Goal: Information Seeking & Learning: Learn about a topic

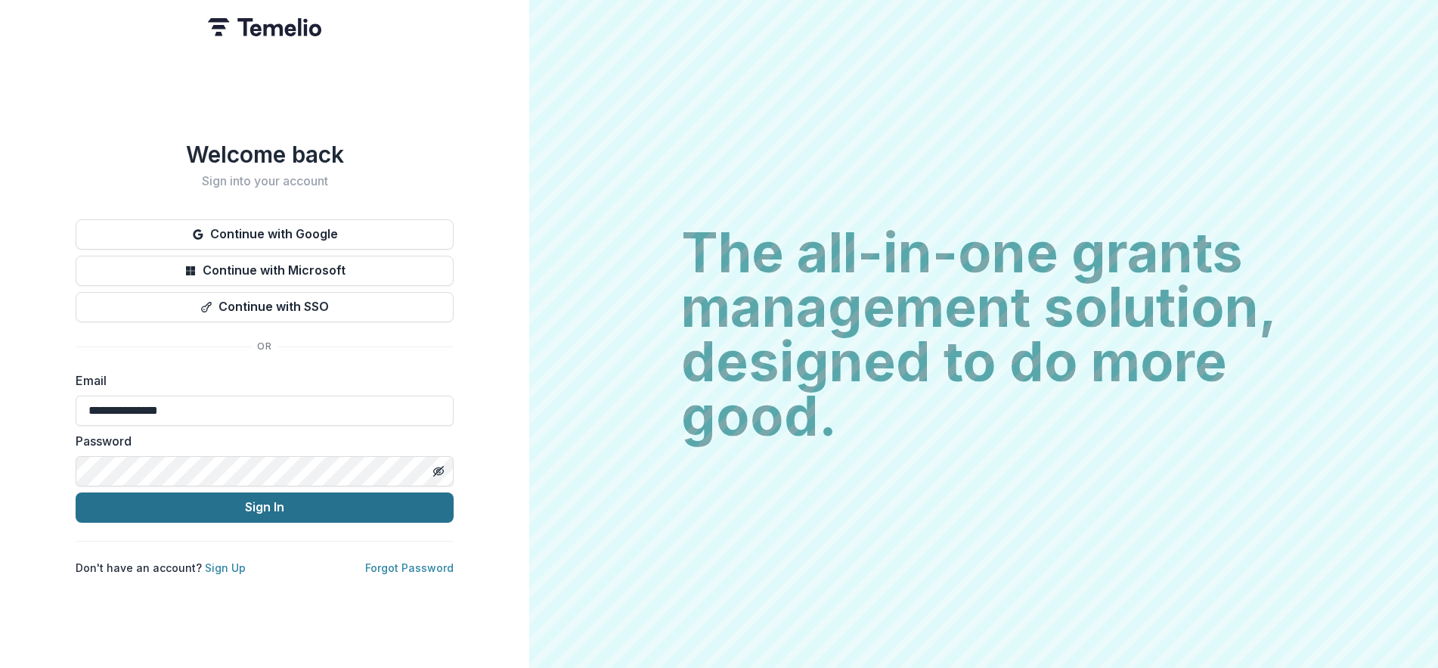
click at [332, 516] on button "Sign In" at bounding box center [265, 507] width 378 height 30
drag, startPoint x: 212, startPoint y: 502, endPoint x: 222, endPoint y: 497, distance: 11.2
click at [212, 501] on button "Sign In" at bounding box center [265, 507] width 378 height 30
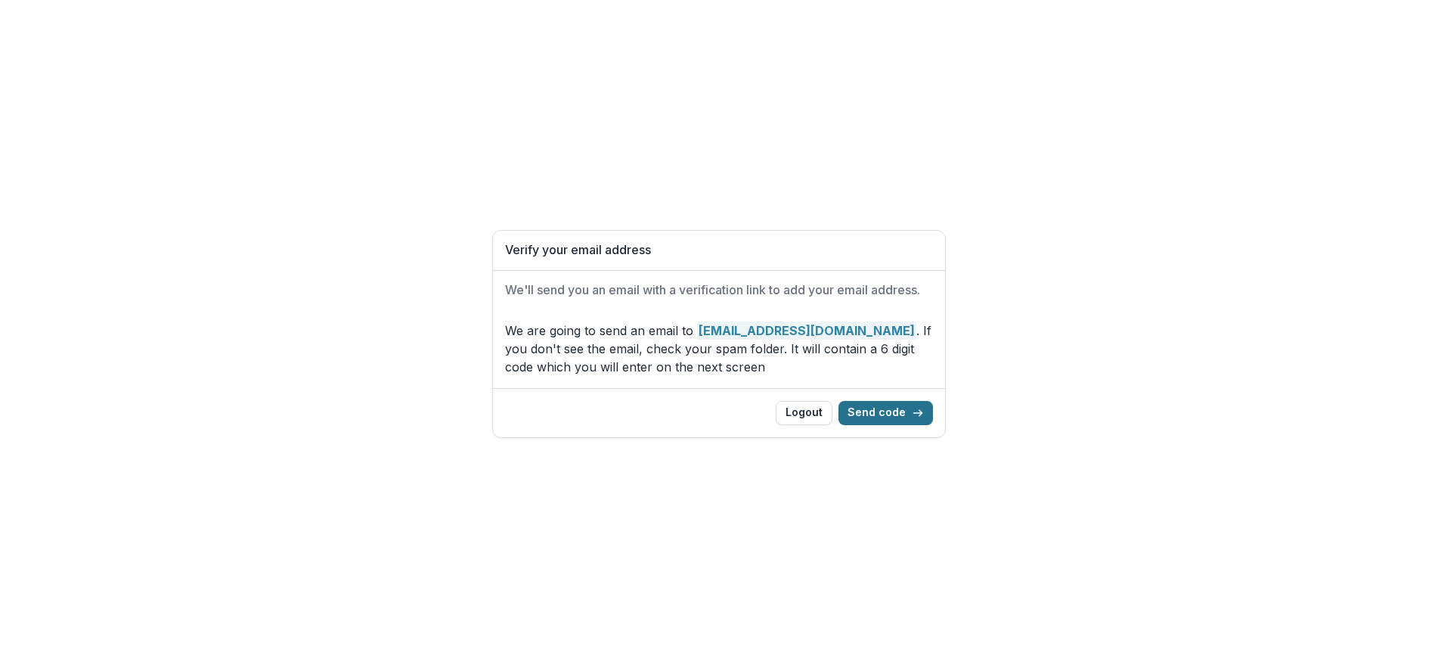
click at [890, 411] on button "Send code" at bounding box center [886, 413] width 95 height 24
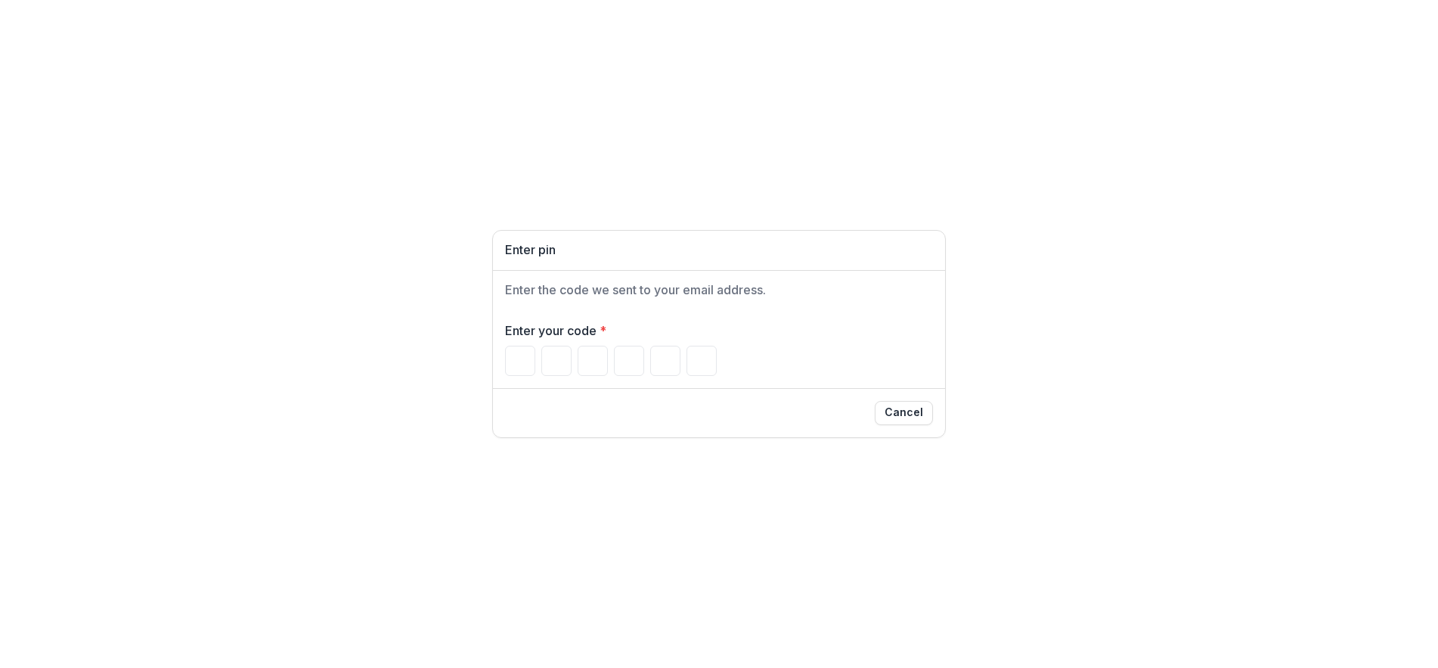
type input "*"
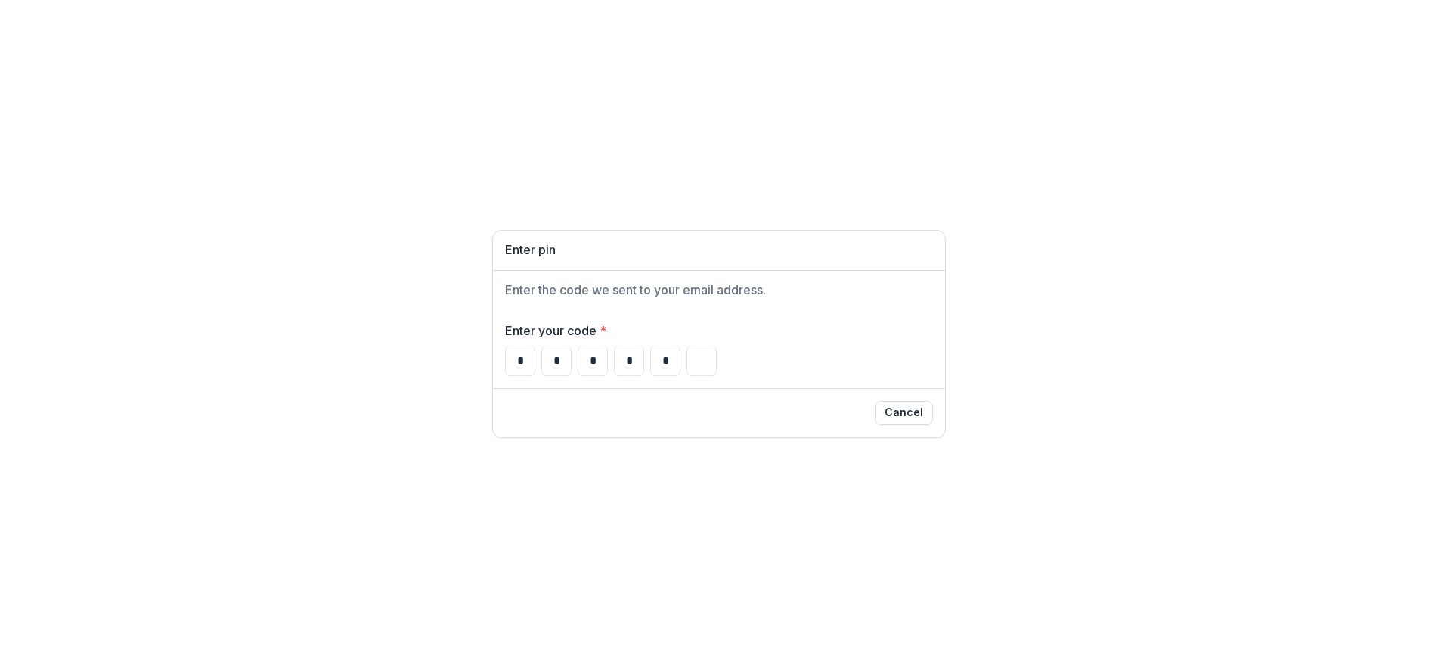
type input "*"
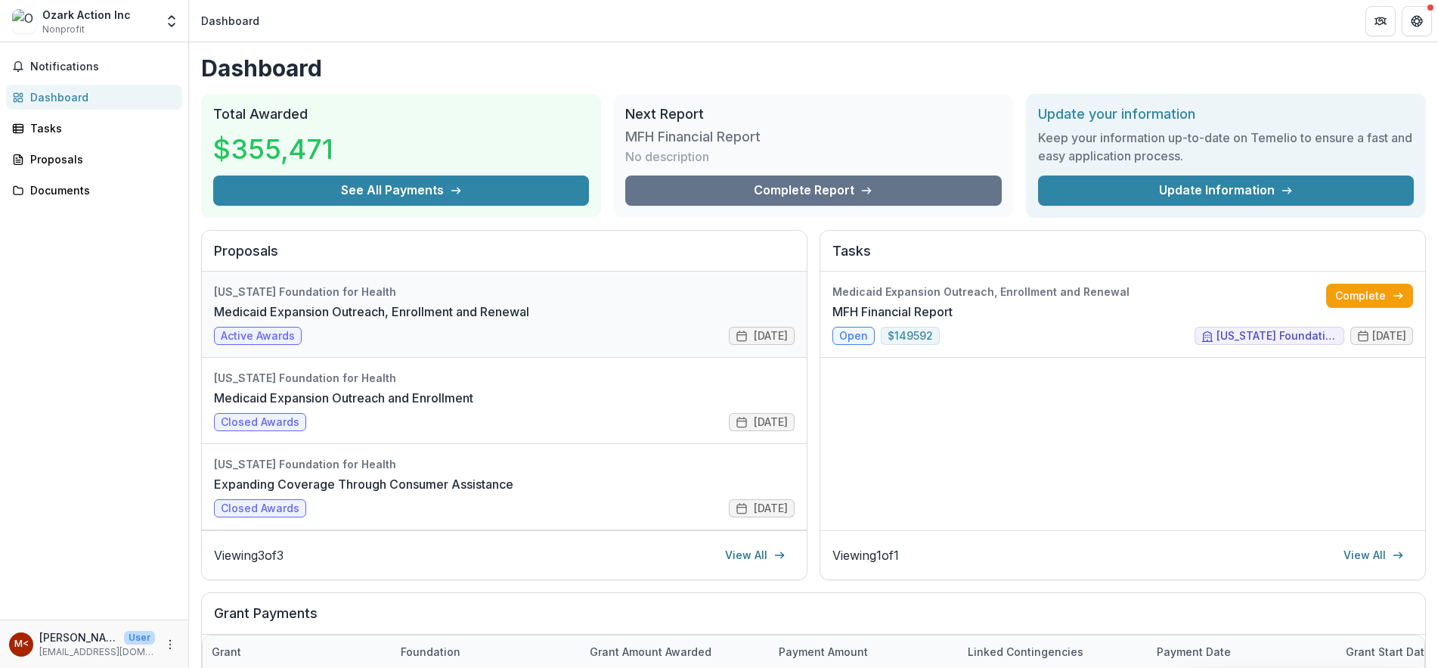
click at [511, 321] on link "Medicaid Expansion Outreach, Enrollment and Renewal" at bounding box center [371, 311] width 315 height 18
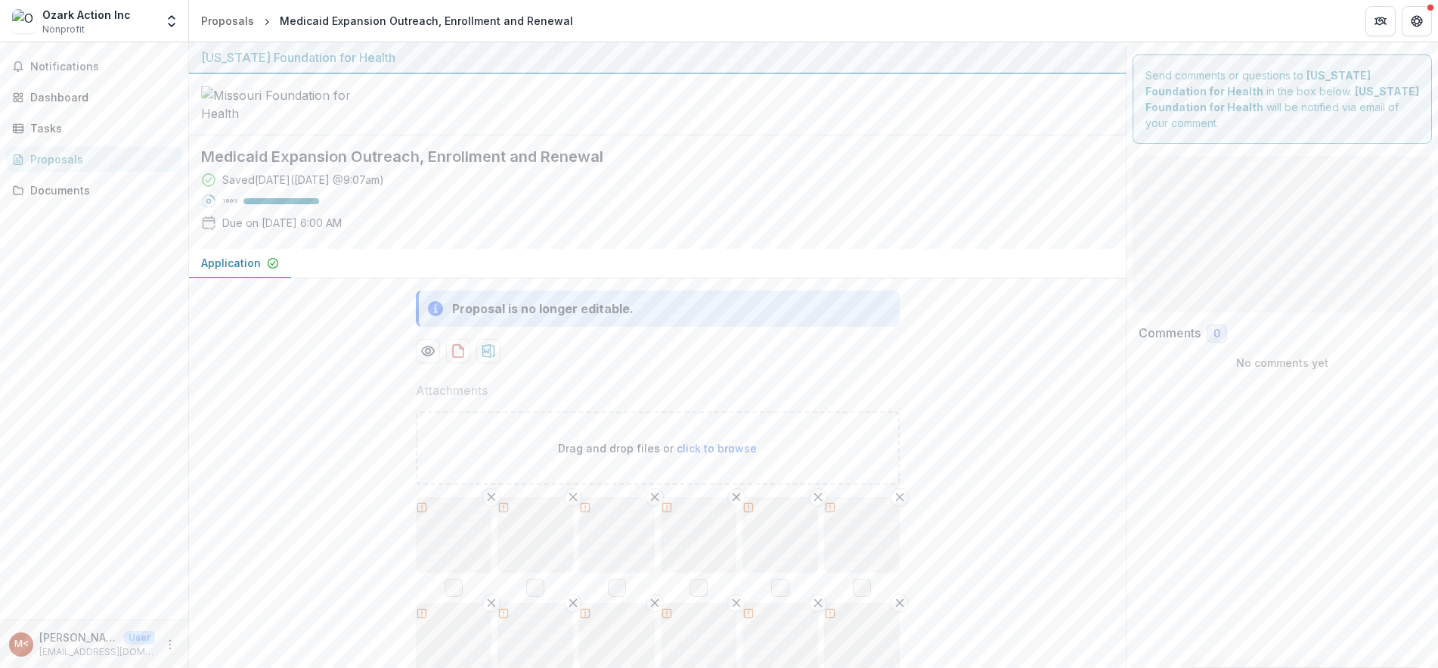
type input "********"
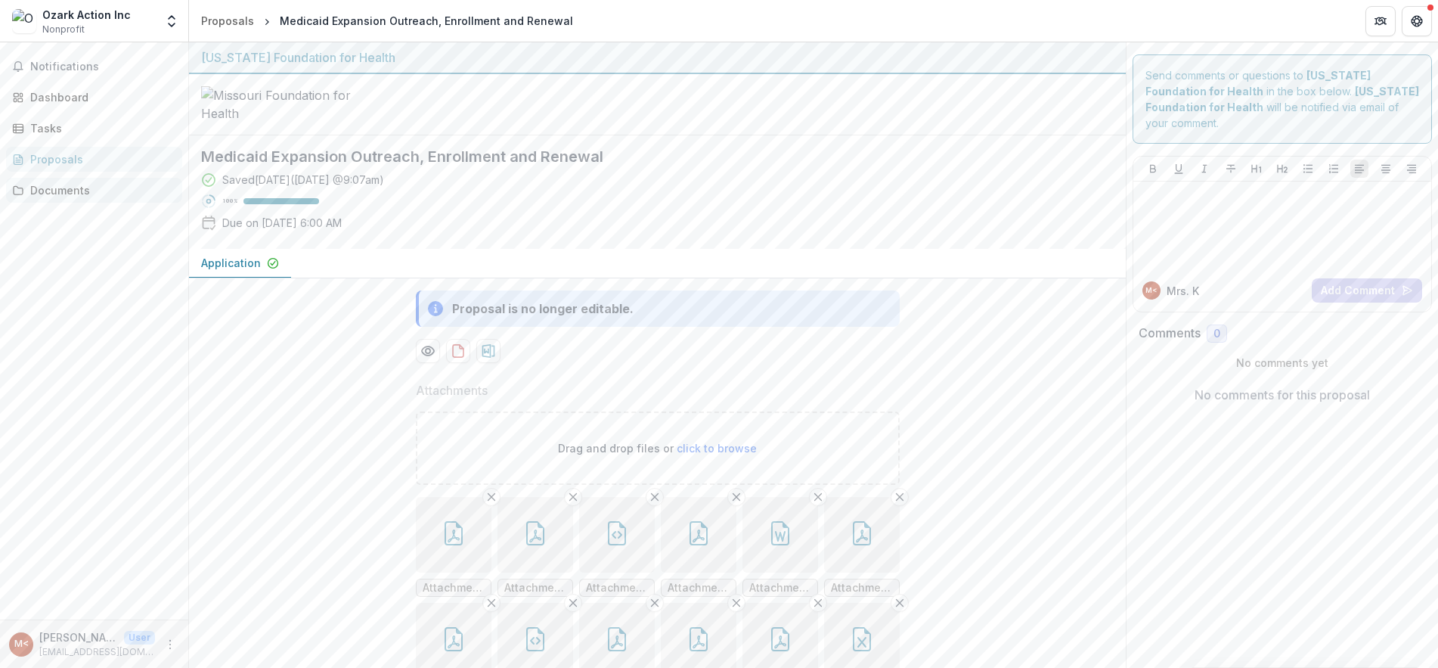
click at [59, 195] on div "Documents" at bounding box center [100, 190] width 140 height 16
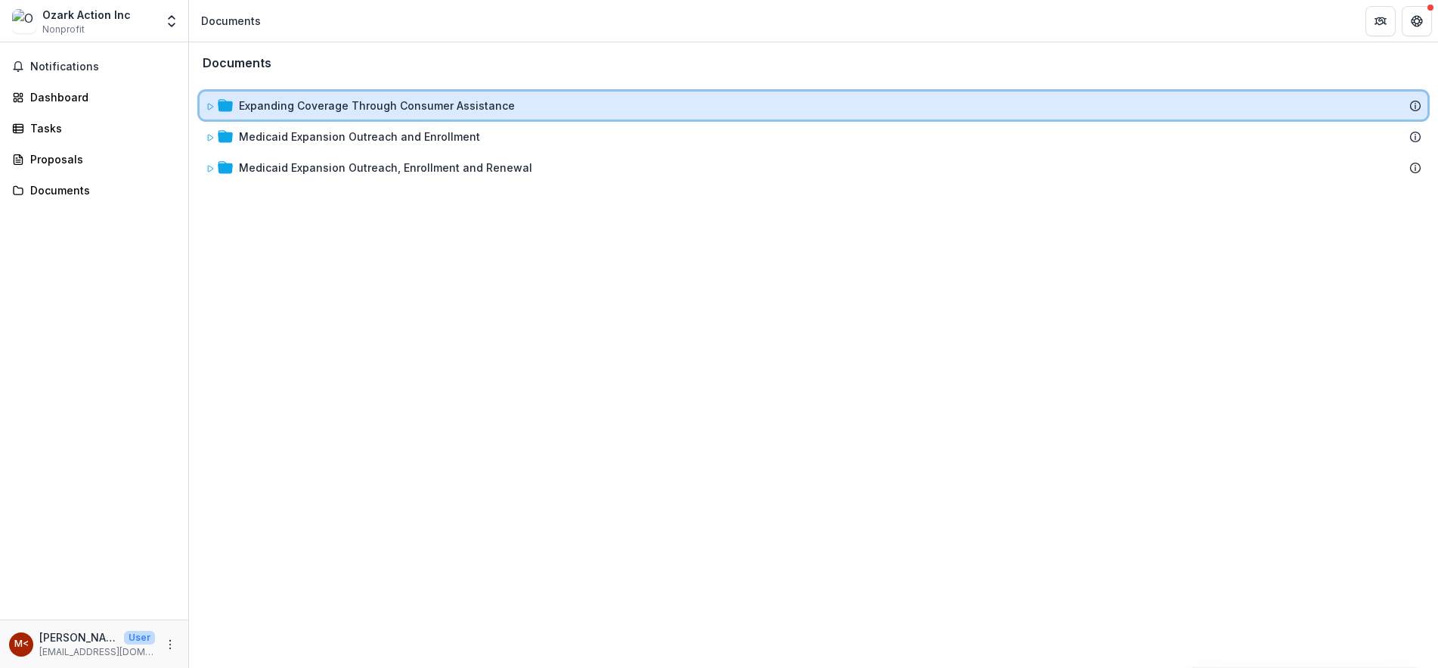
click at [208, 105] on icon at bounding box center [210, 106] width 9 height 9
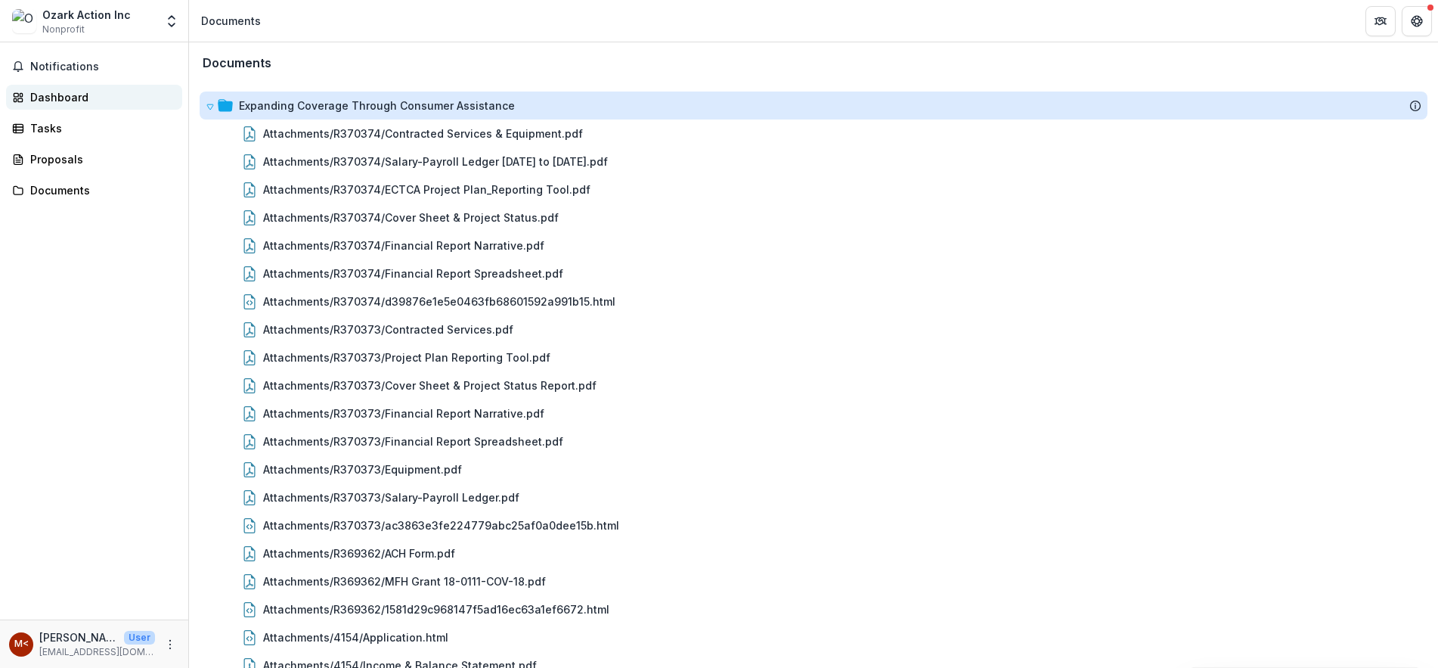
click at [59, 102] on div "Dashboard" at bounding box center [100, 97] width 140 height 16
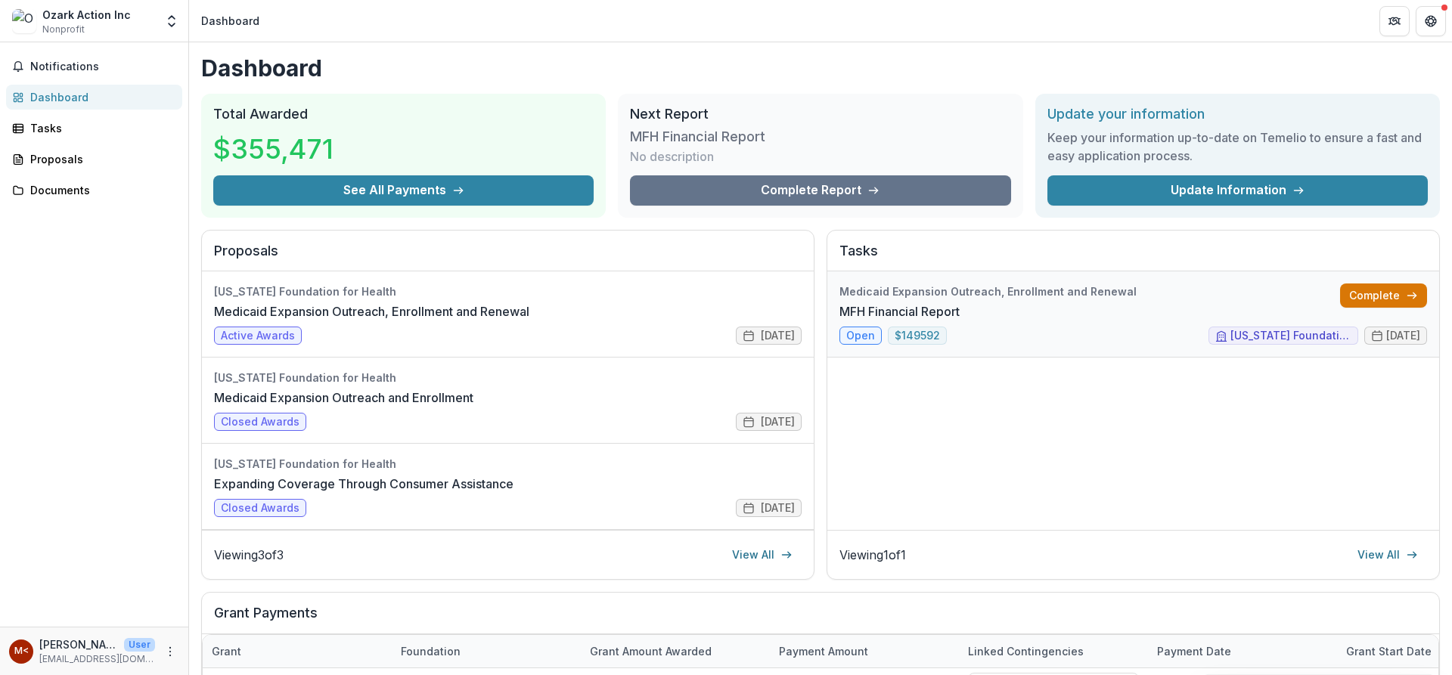
click at [1408, 296] on icon at bounding box center [1412, 296] width 12 height 12
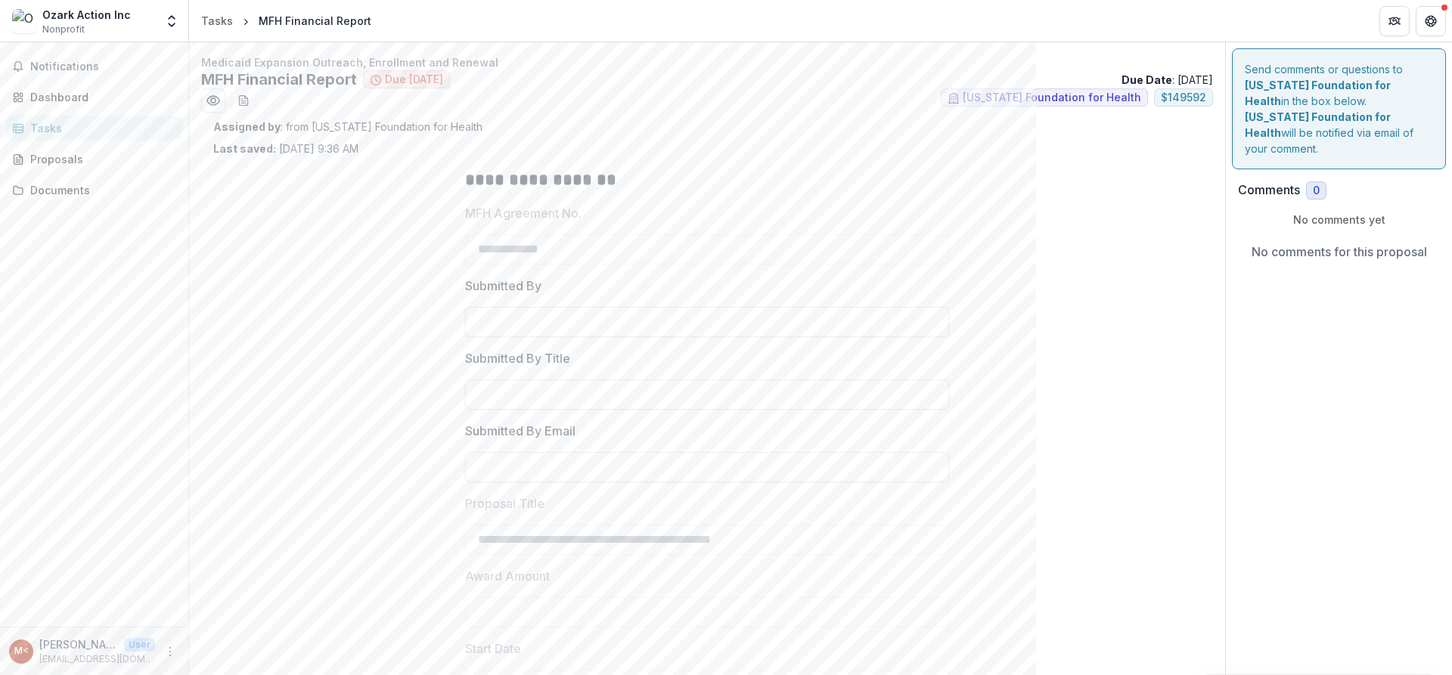
type input "********"
click at [68, 190] on div "Documents" at bounding box center [100, 190] width 140 height 16
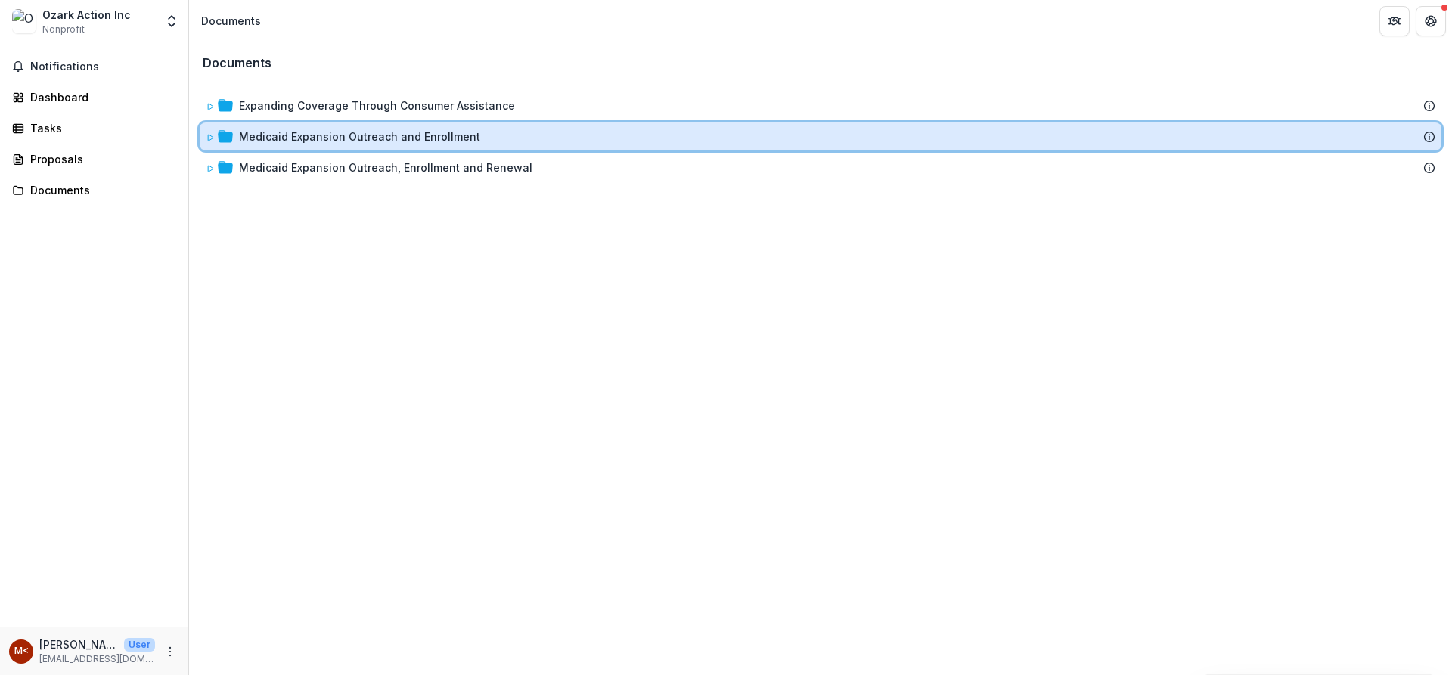
click at [215, 128] on div "Medicaid Expansion Outreach and Enrollment" at bounding box center [821, 136] width 1242 height 28
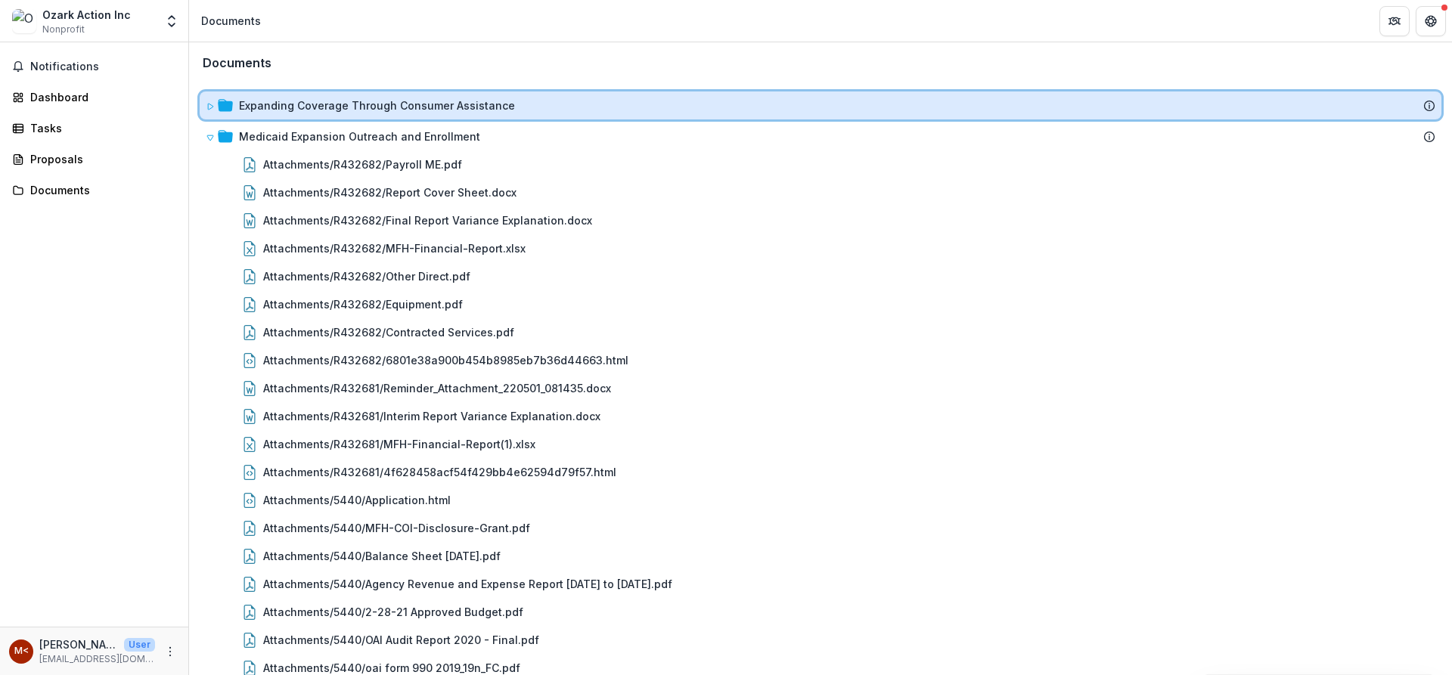
click at [218, 110] on icon at bounding box center [225, 105] width 15 height 15
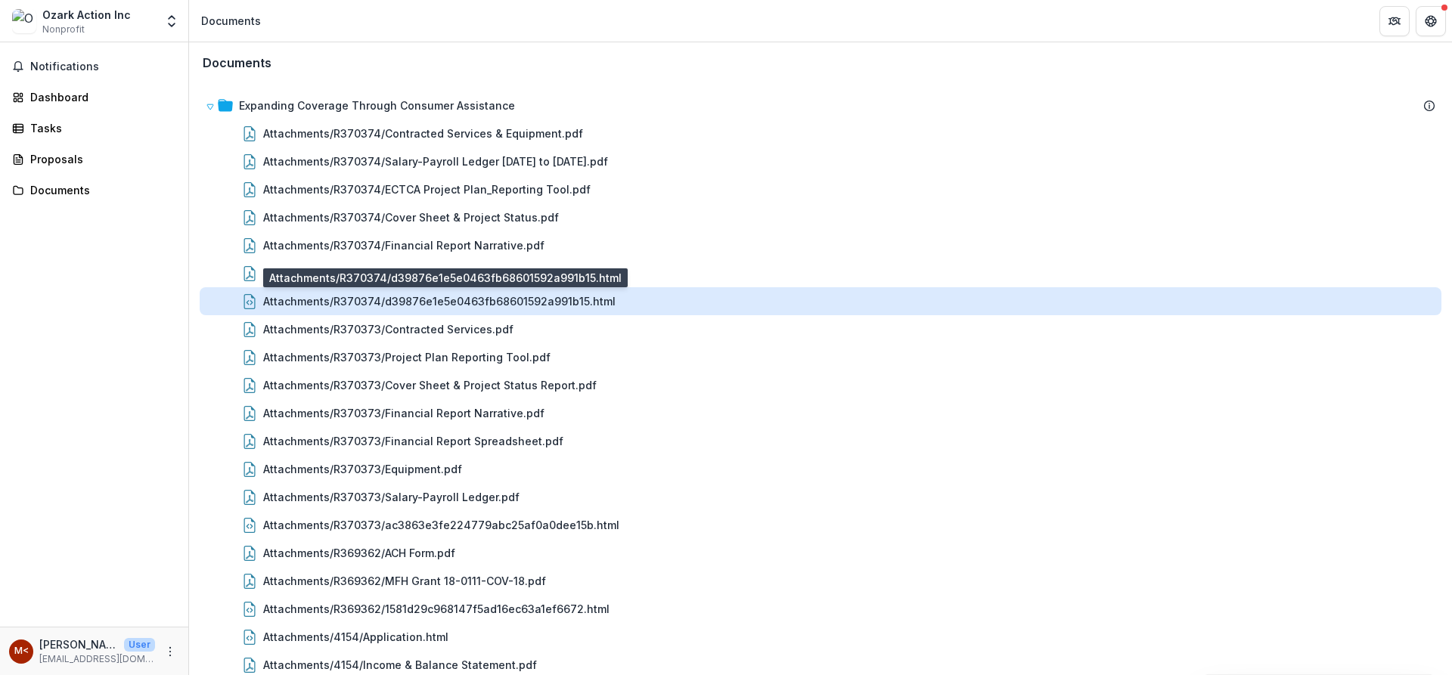
click at [572, 308] on div "Attachments/R370374/d39876e1e5e0463fb68601592a991b15.html" at bounding box center [439, 301] width 352 height 16
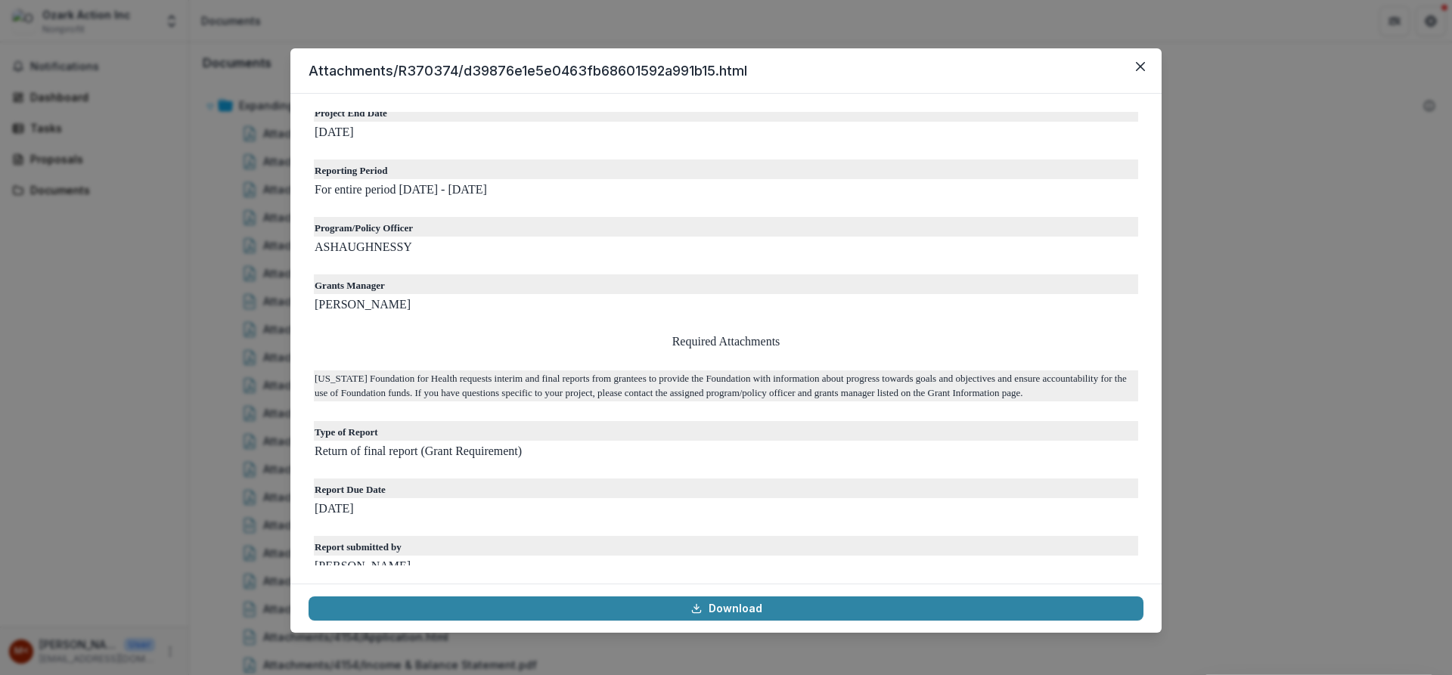
scroll to position [379, 0]
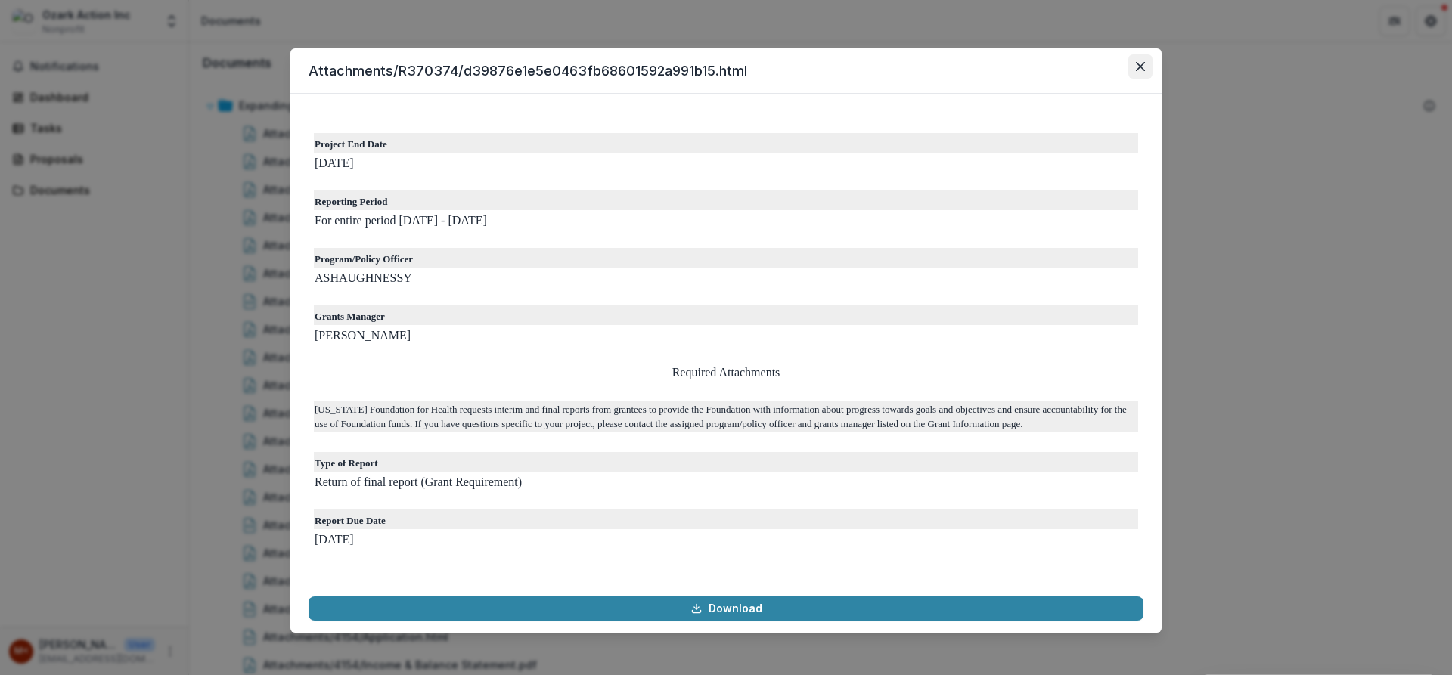
click at [1139, 68] on icon "Close" at bounding box center [1140, 66] width 9 height 9
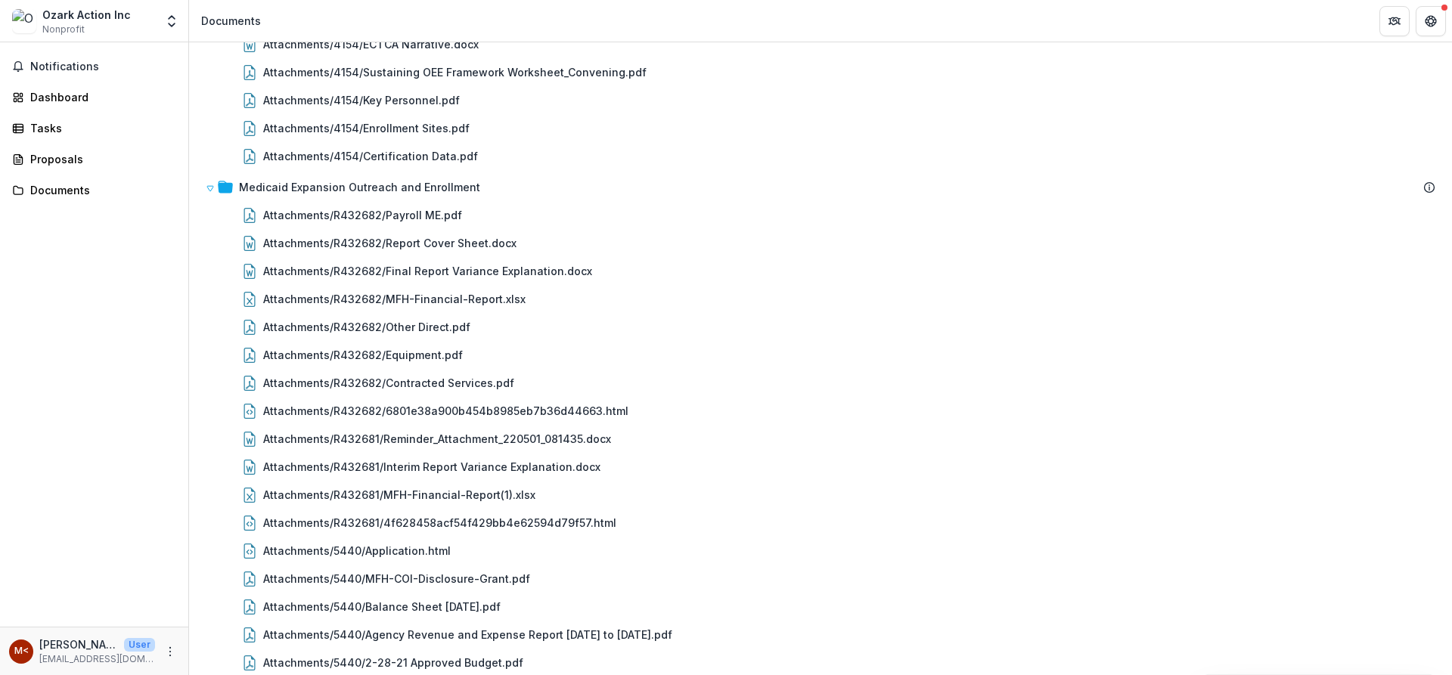
scroll to position [1028, 0]
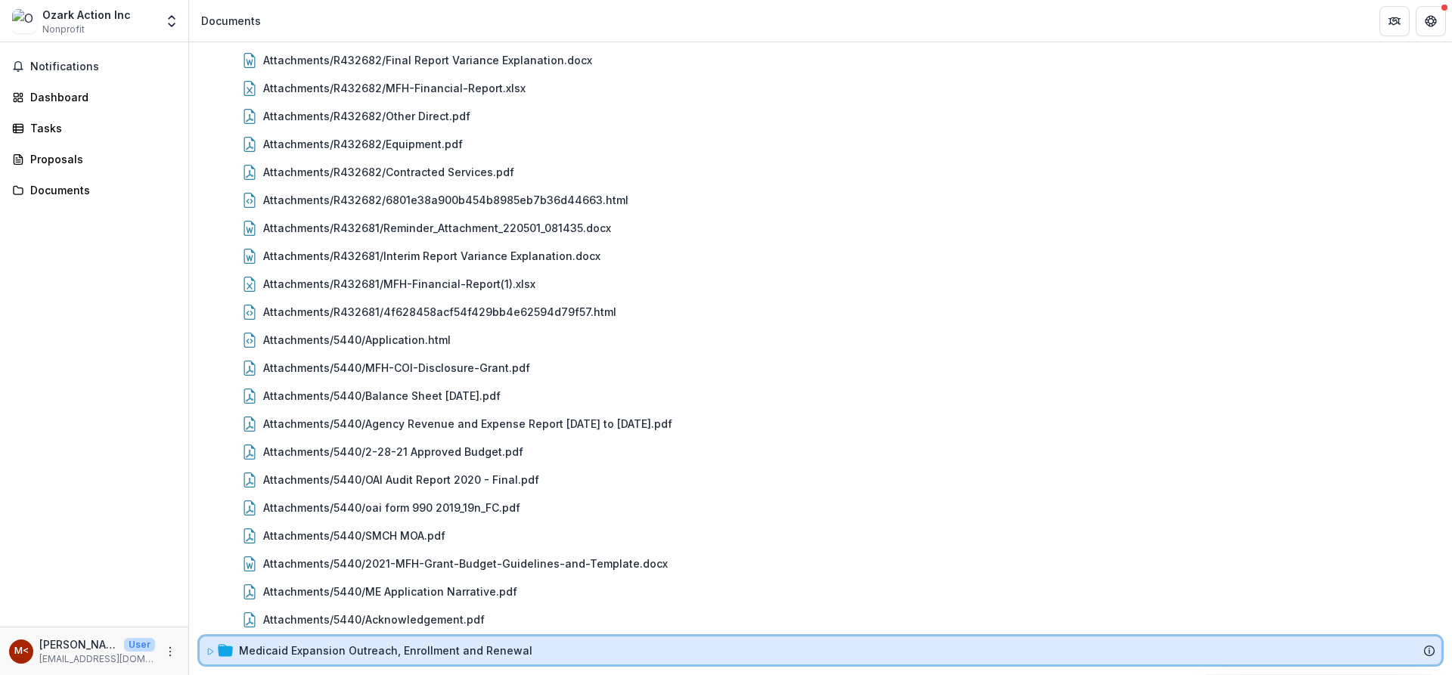
click at [639, 645] on div "Medicaid Expansion Outreach, Enrollment and Renewal" at bounding box center [837, 651] width 1196 height 16
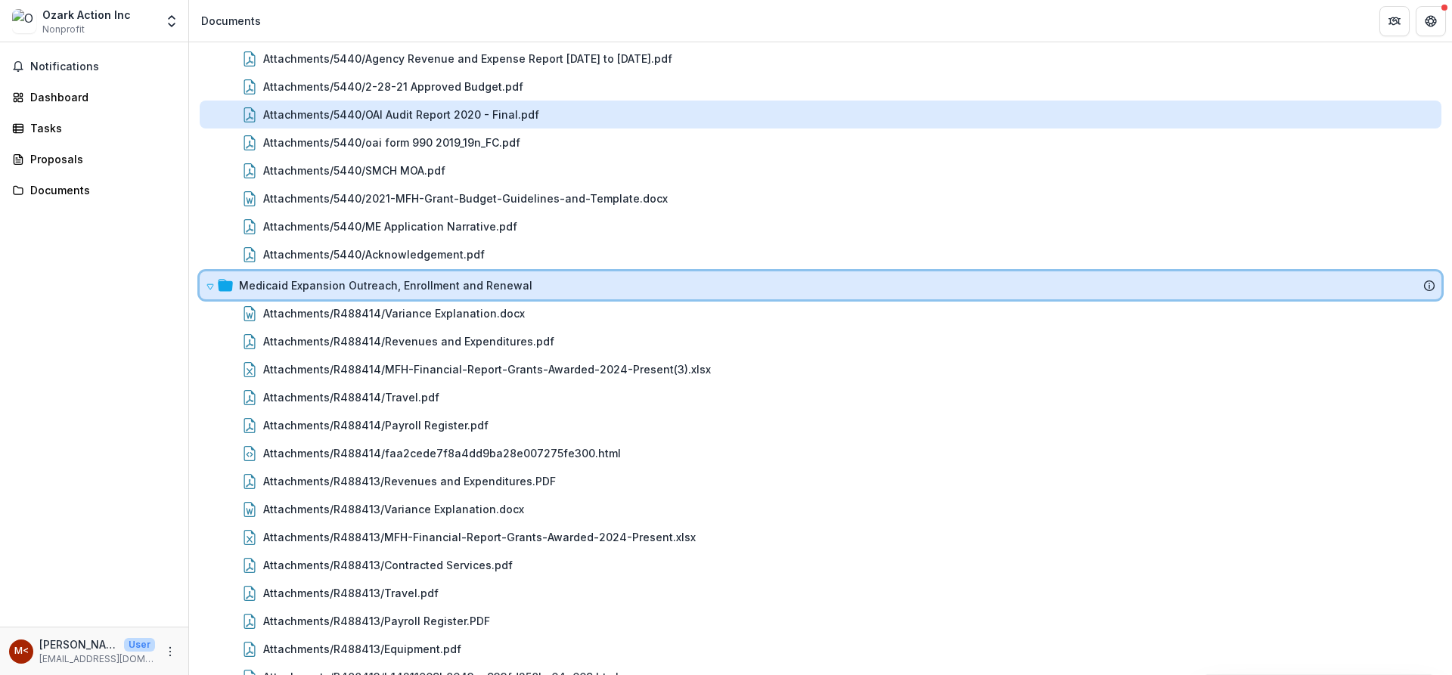
scroll to position [1481, 0]
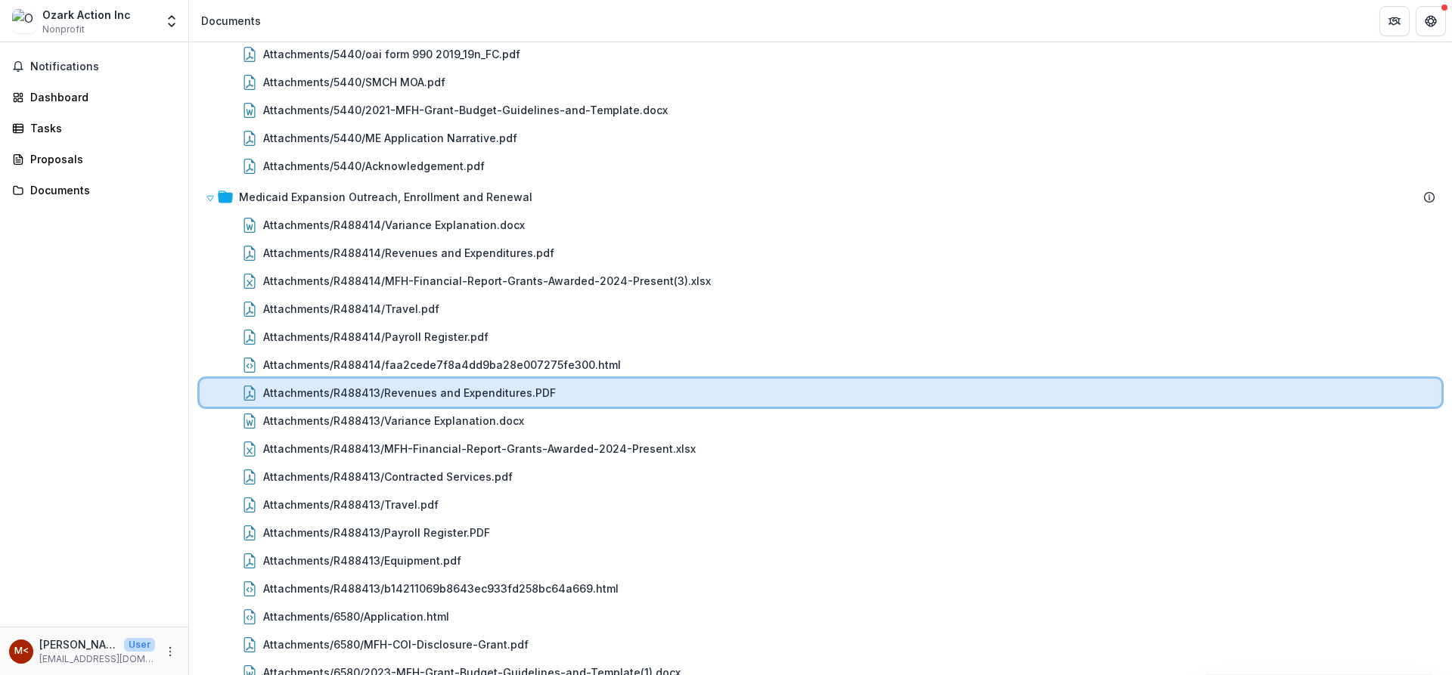
click at [842, 385] on div "Attachments/R488413/Revenues and Expenditures.PDF" at bounding box center [821, 393] width 1242 height 28
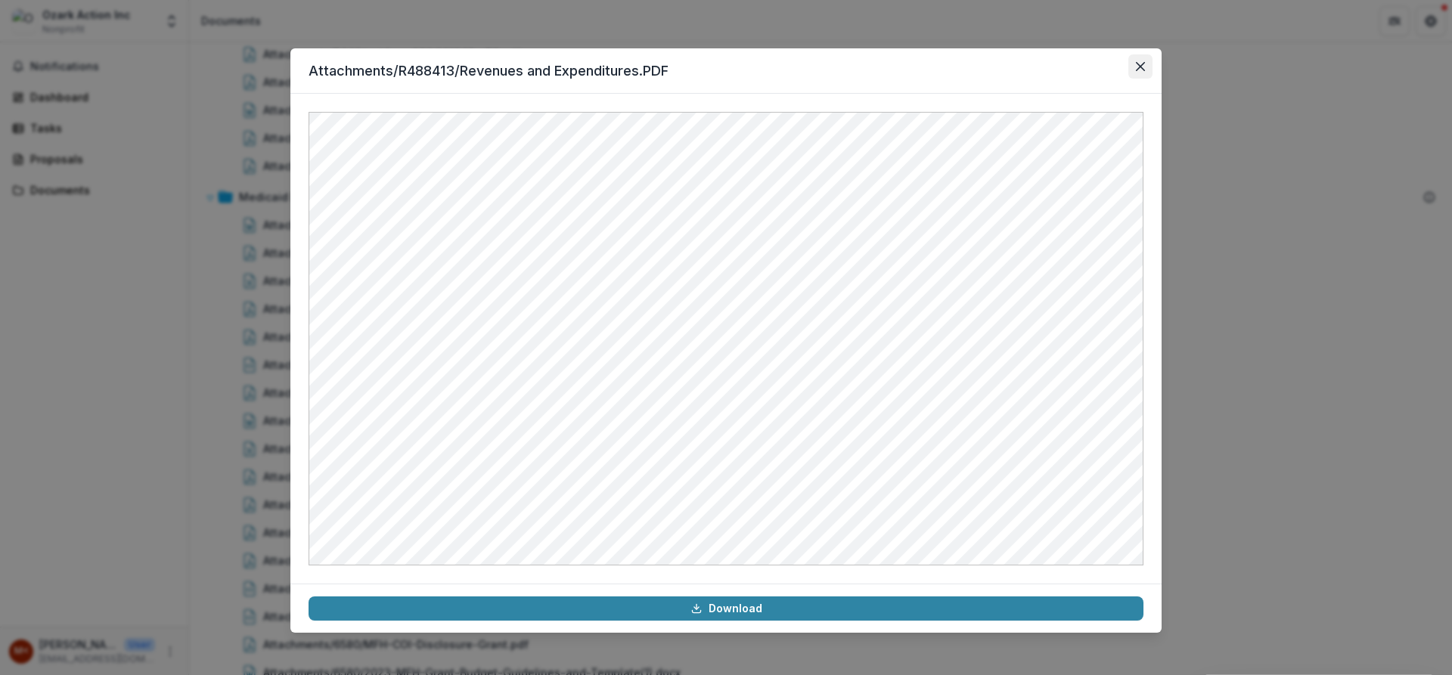
click at [1138, 62] on icon "Close" at bounding box center [1140, 66] width 9 height 9
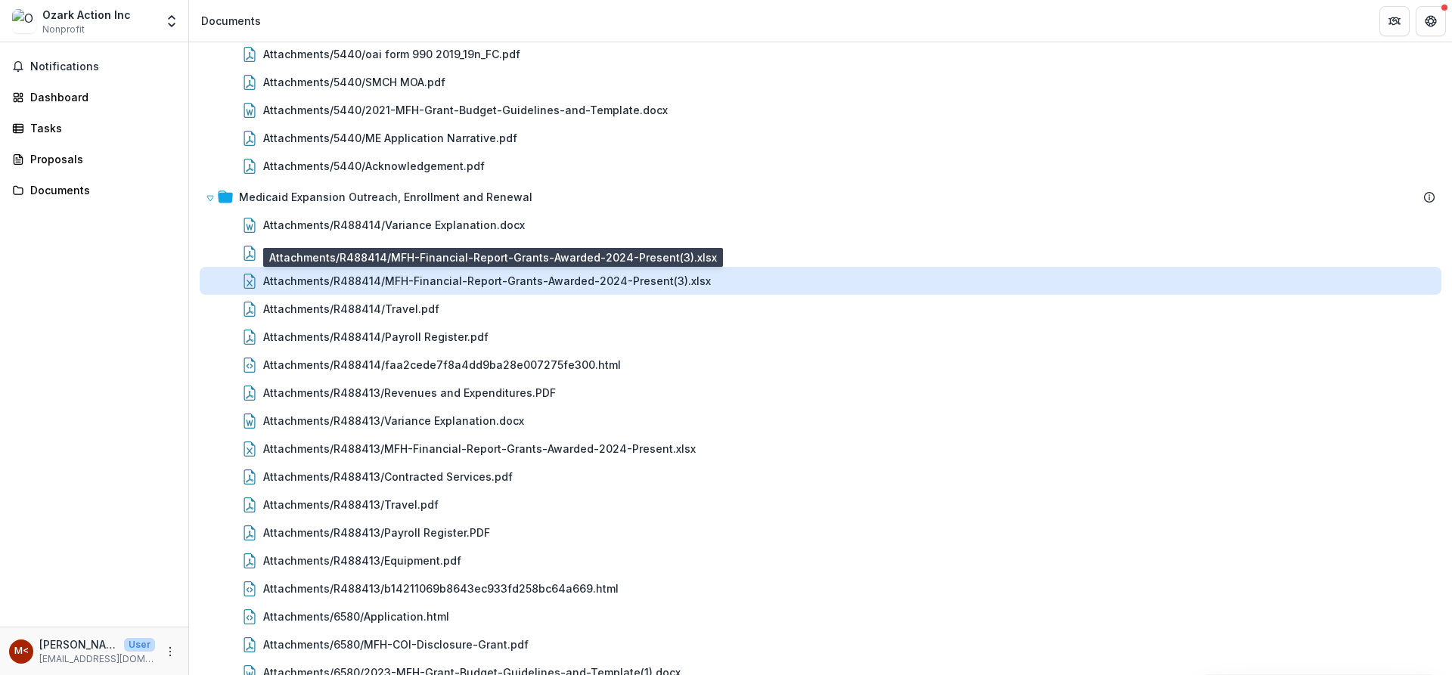
click at [665, 287] on div "Attachments/R488414/MFH-Financial-Report-Grants-Awarded-2024-Present(3).xlsx" at bounding box center [487, 281] width 448 height 16
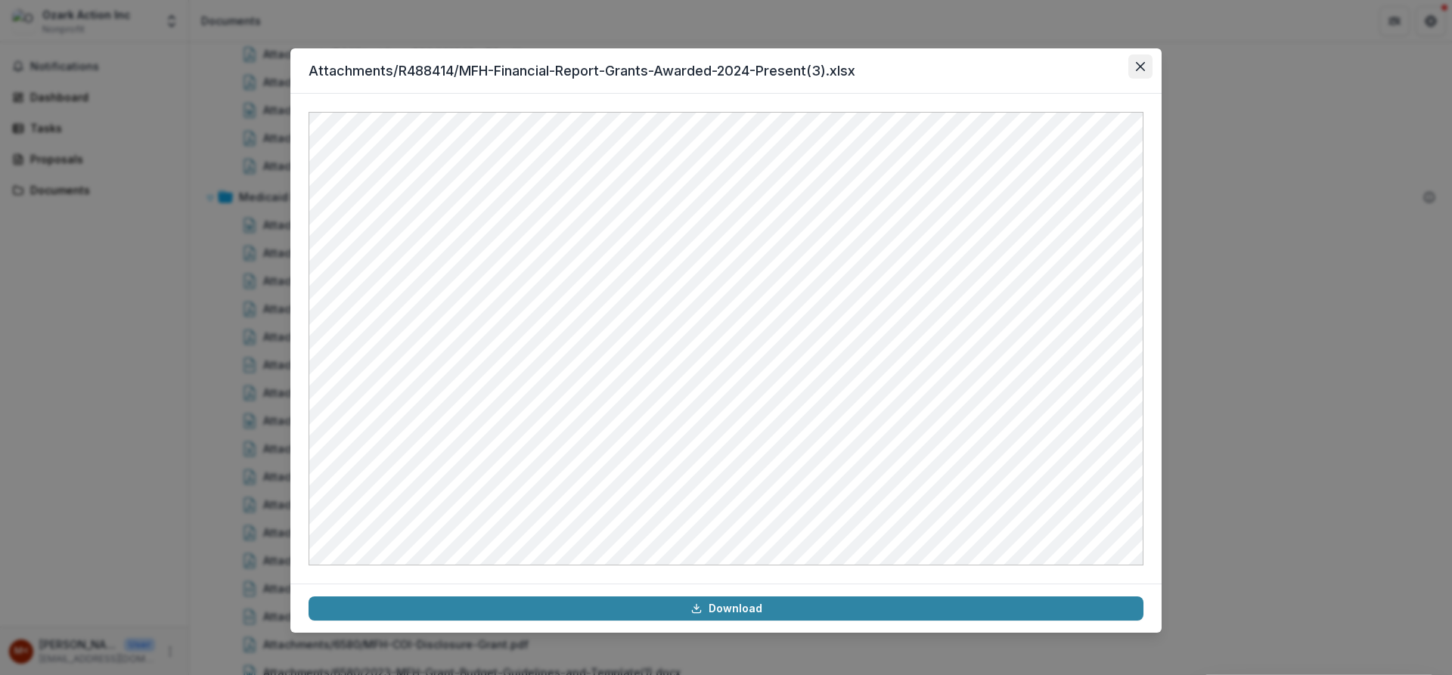
click at [1149, 64] on button "Close" at bounding box center [1140, 66] width 24 height 24
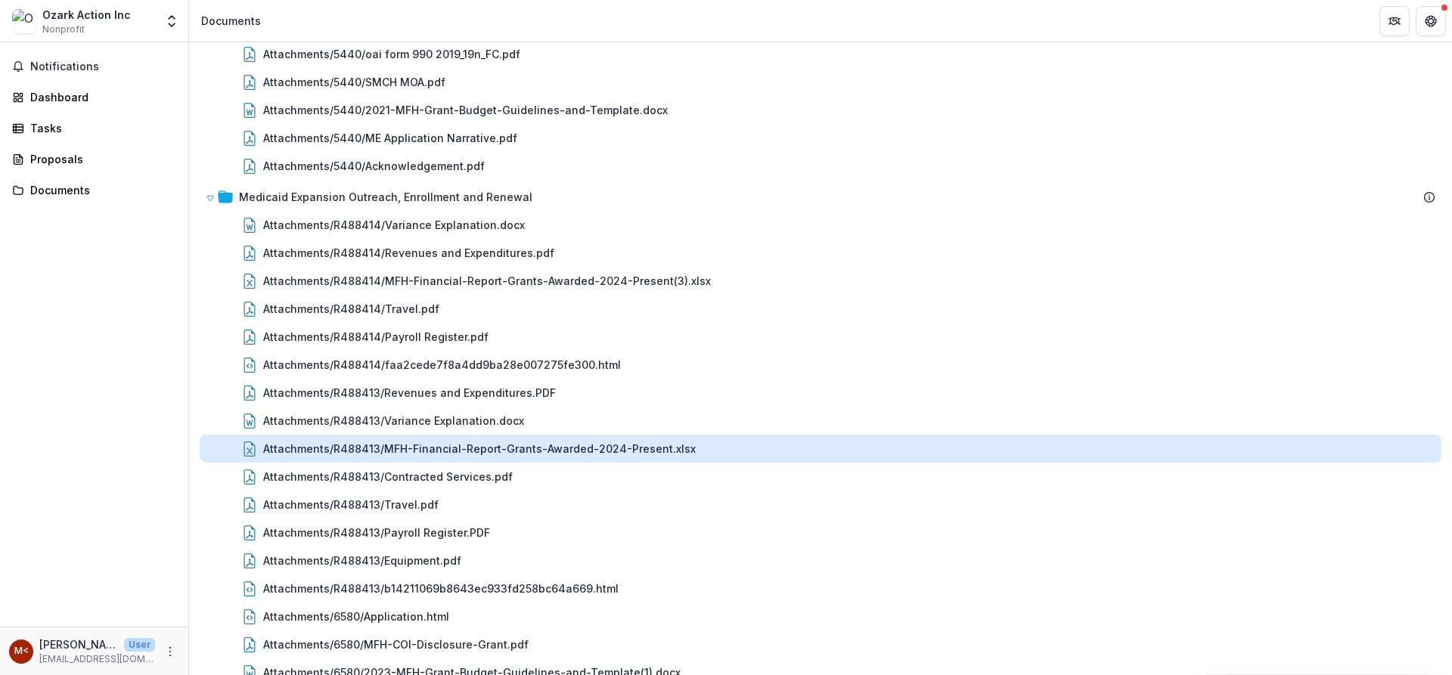
click at [336, 453] on div "Attachments/R488413/MFH-Financial-Report-Grants-Awarded-2024-Present.xlsx" at bounding box center [479, 449] width 432 height 16
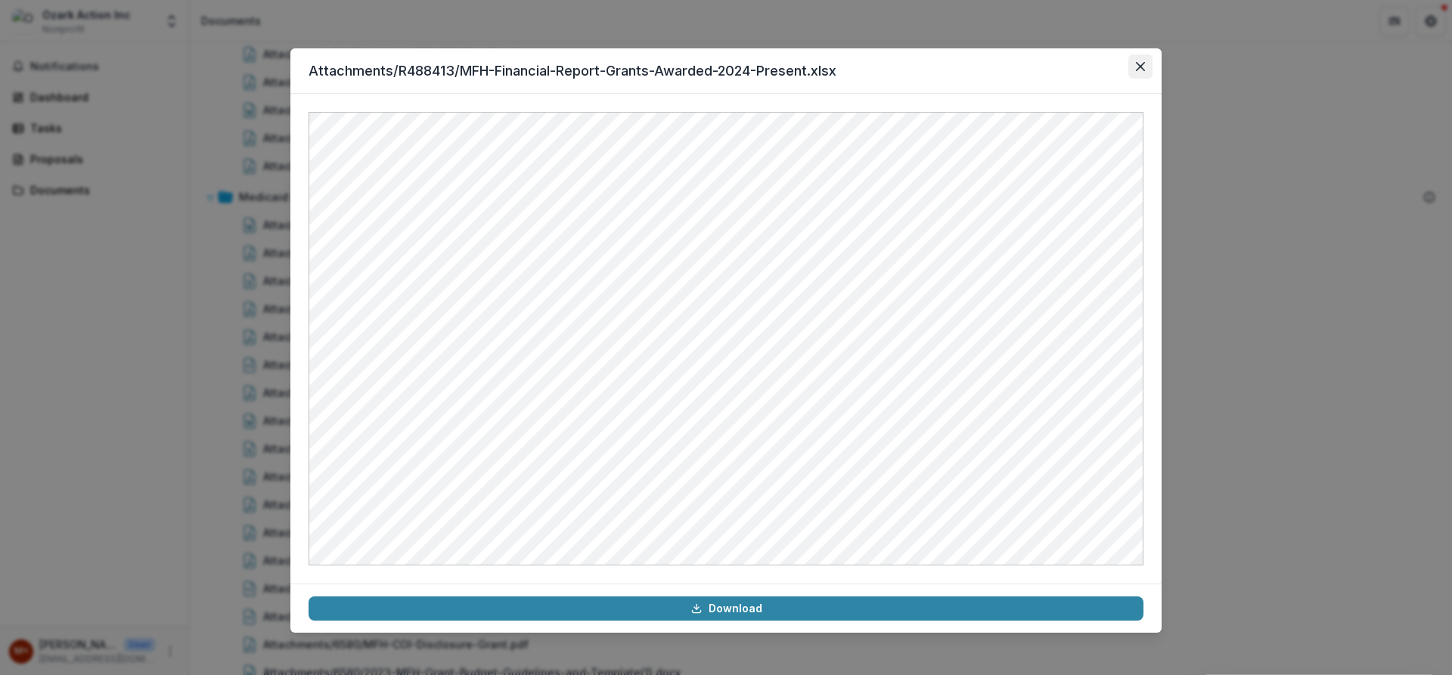
click at [1145, 67] on button "Close" at bounding box center [1140, 66] width 24 height 24
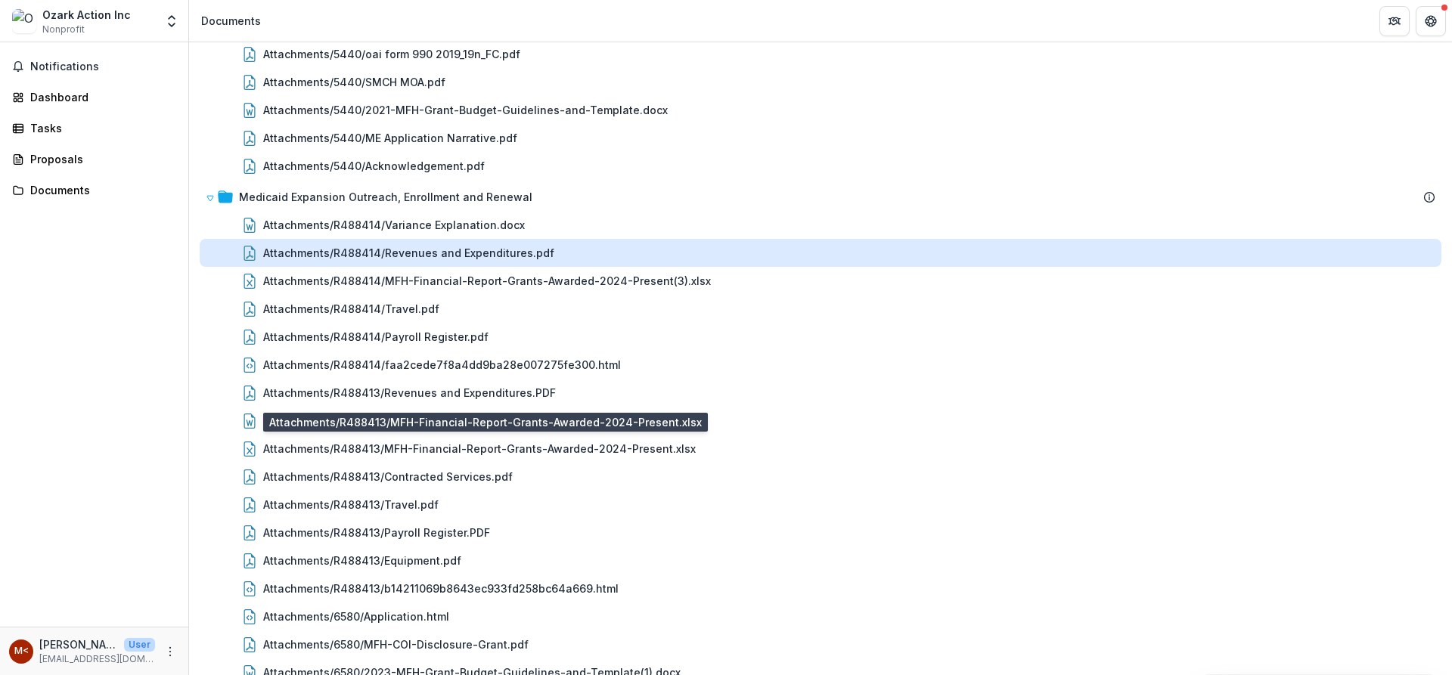
scroll to position [1559, 0]
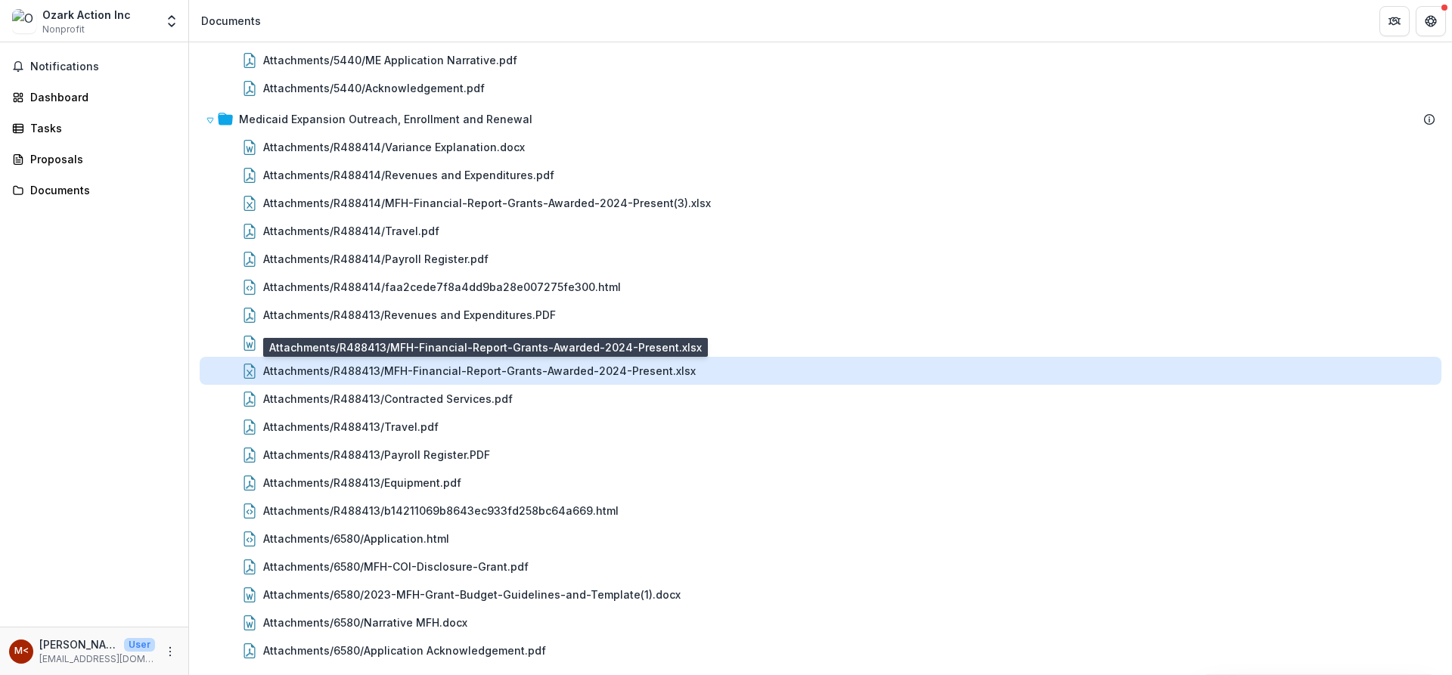
click at [650, 379] on div "Attachments/R488413/MFH-Financial-Report-Grants-Awarded-2024-Present.xlsx" at bounding box center [479, 371] width 432 height 16
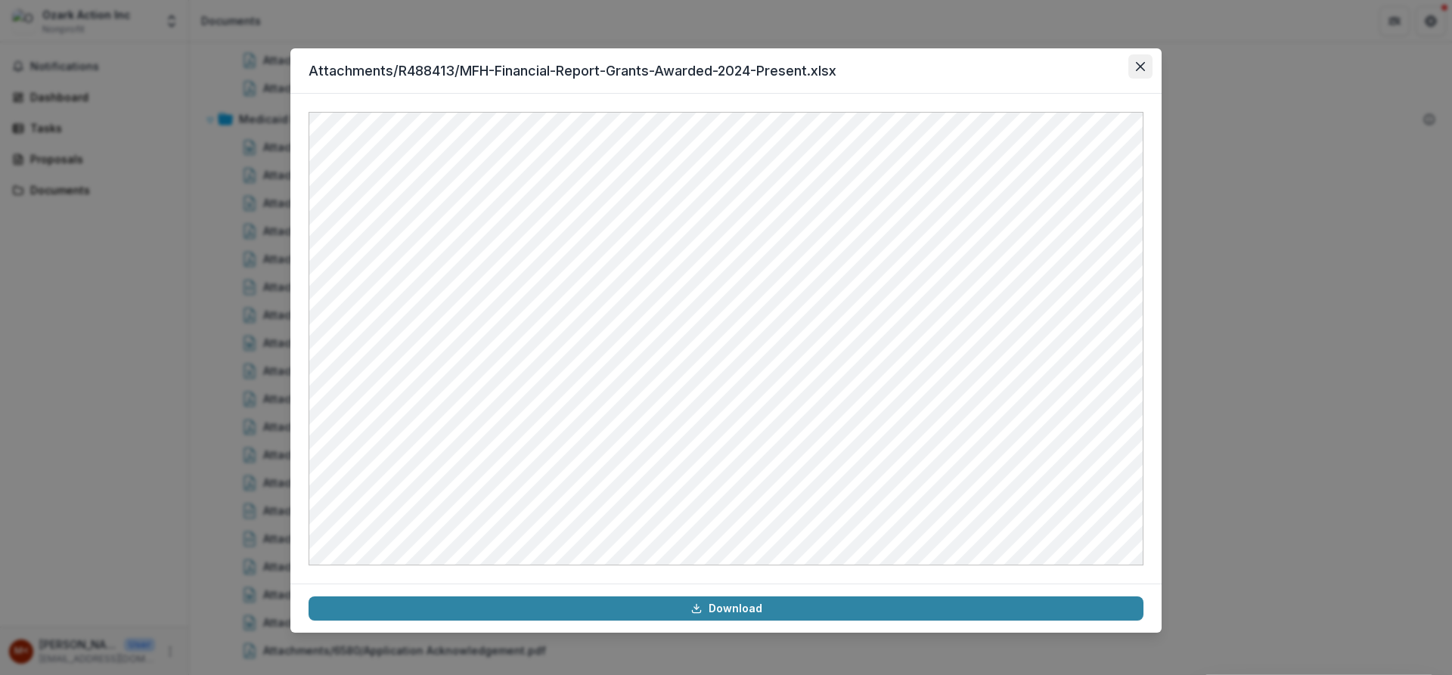
click at [1132, 60] on button "Close" at bounding box center [1140, 66] width 24 height 24
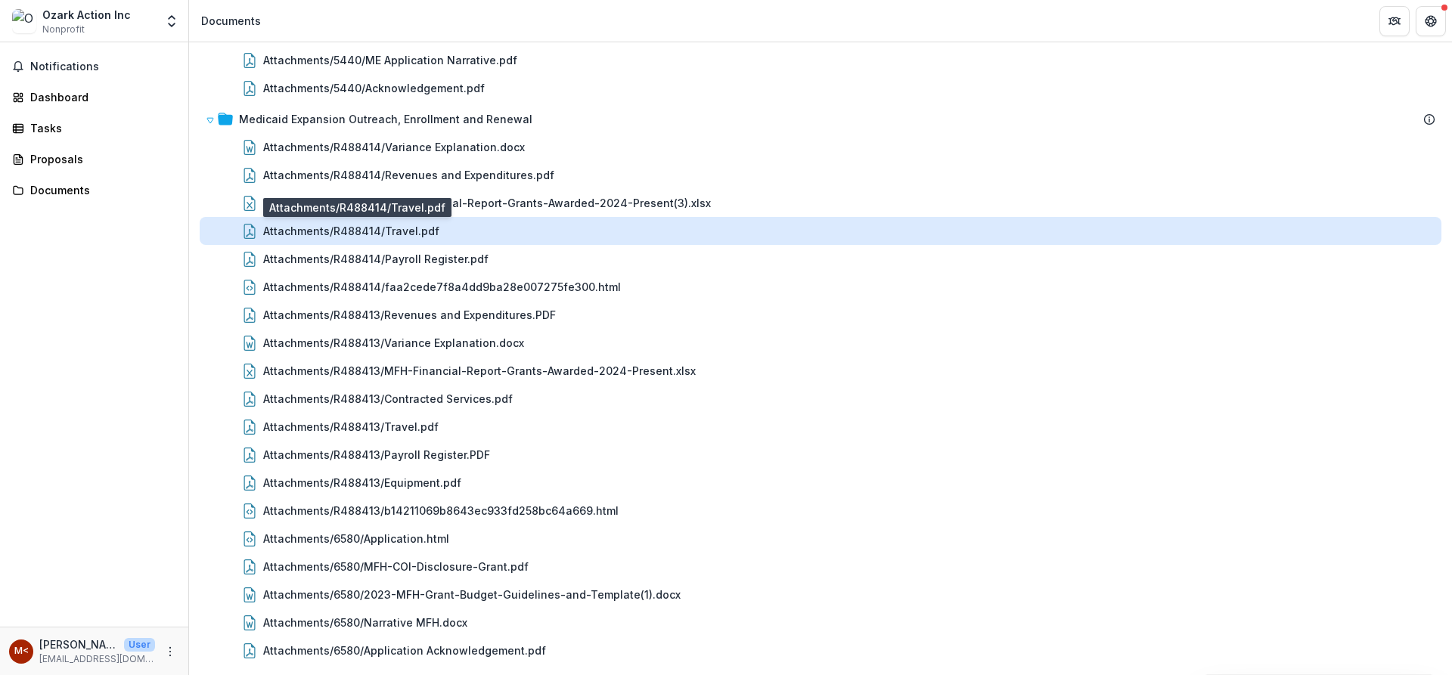
click at [389, 225] on div "Attachments/R488414/Travel.pdf" at bounding box center [351, 231] width 176 height 16
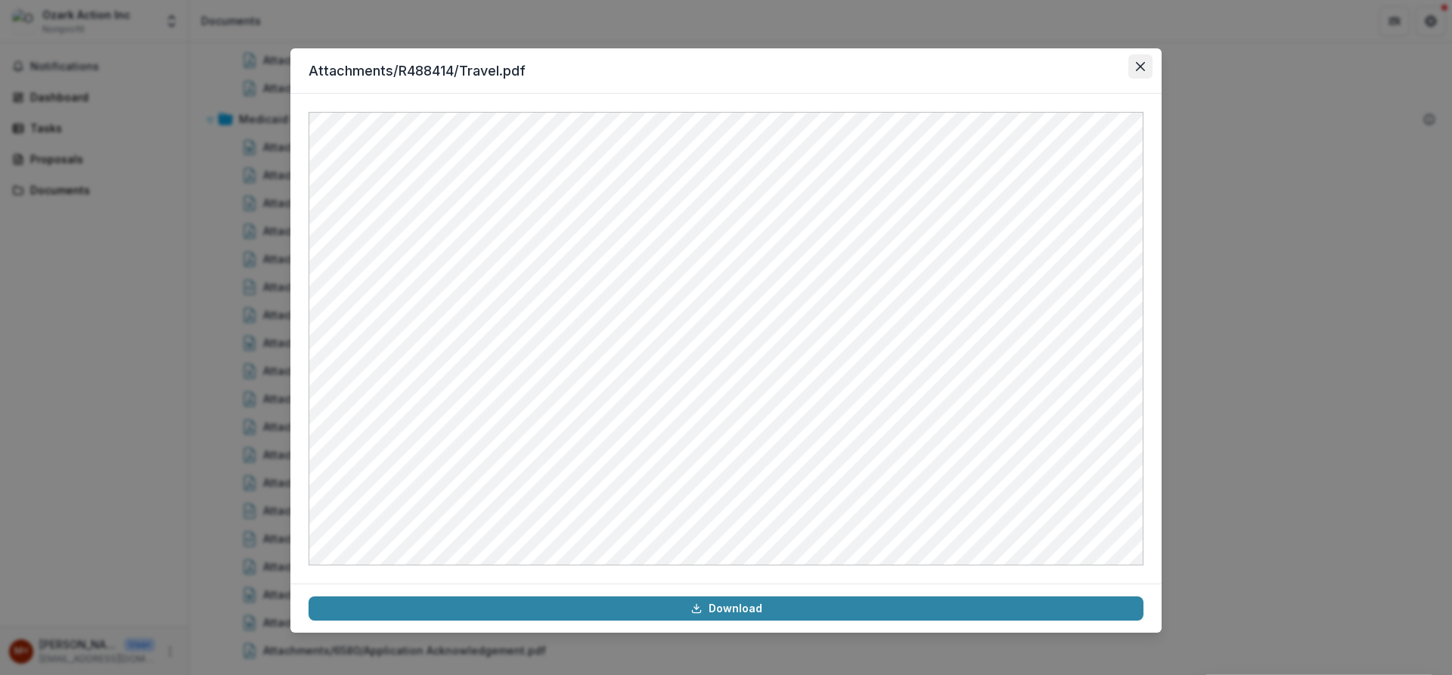
click at [1140, 68] on icon "Close" at bounding box center [1140, 66] width 9 height 9
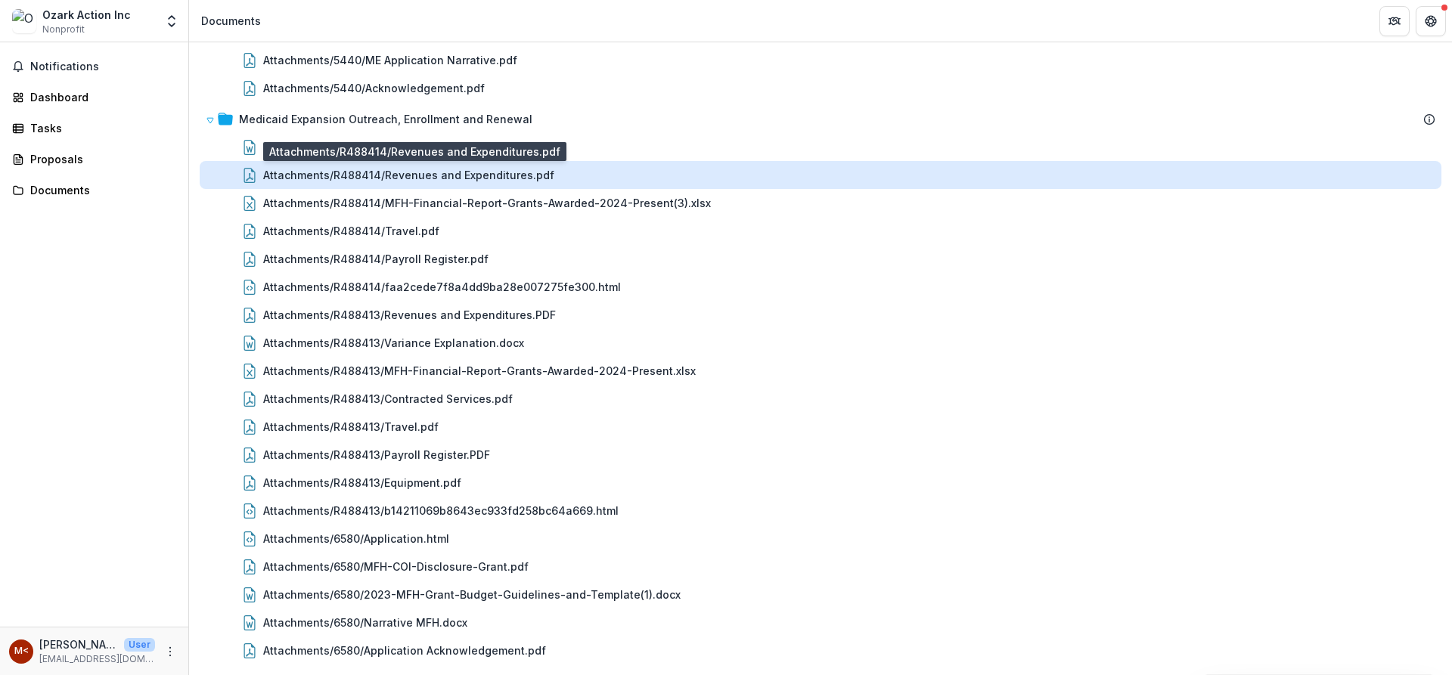
click at [437, 178] on div "Attachments/R488414/Revenues and Expenditures.pdf" at bounding box center [408, 175] width 291 height 16
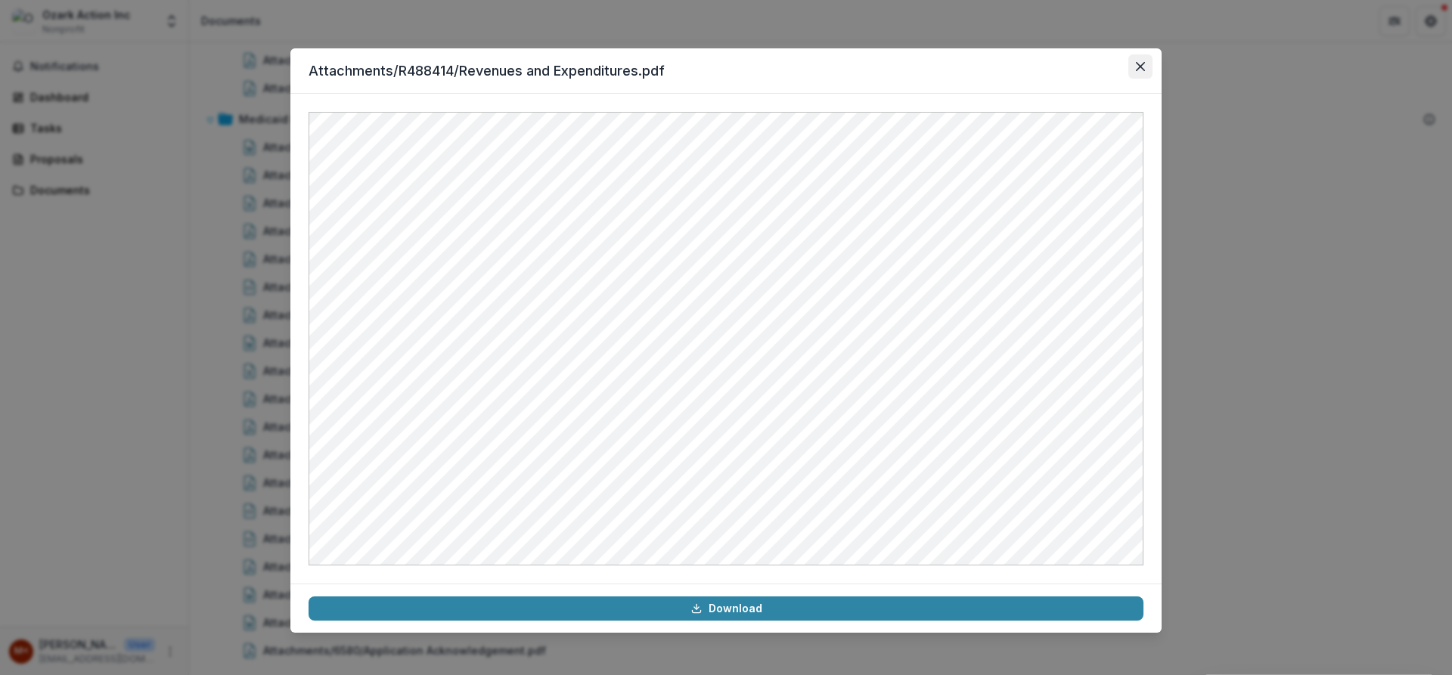
click at [1142, 70] on icon "Close" at bounding box center [1140, 66] width 9 height 9
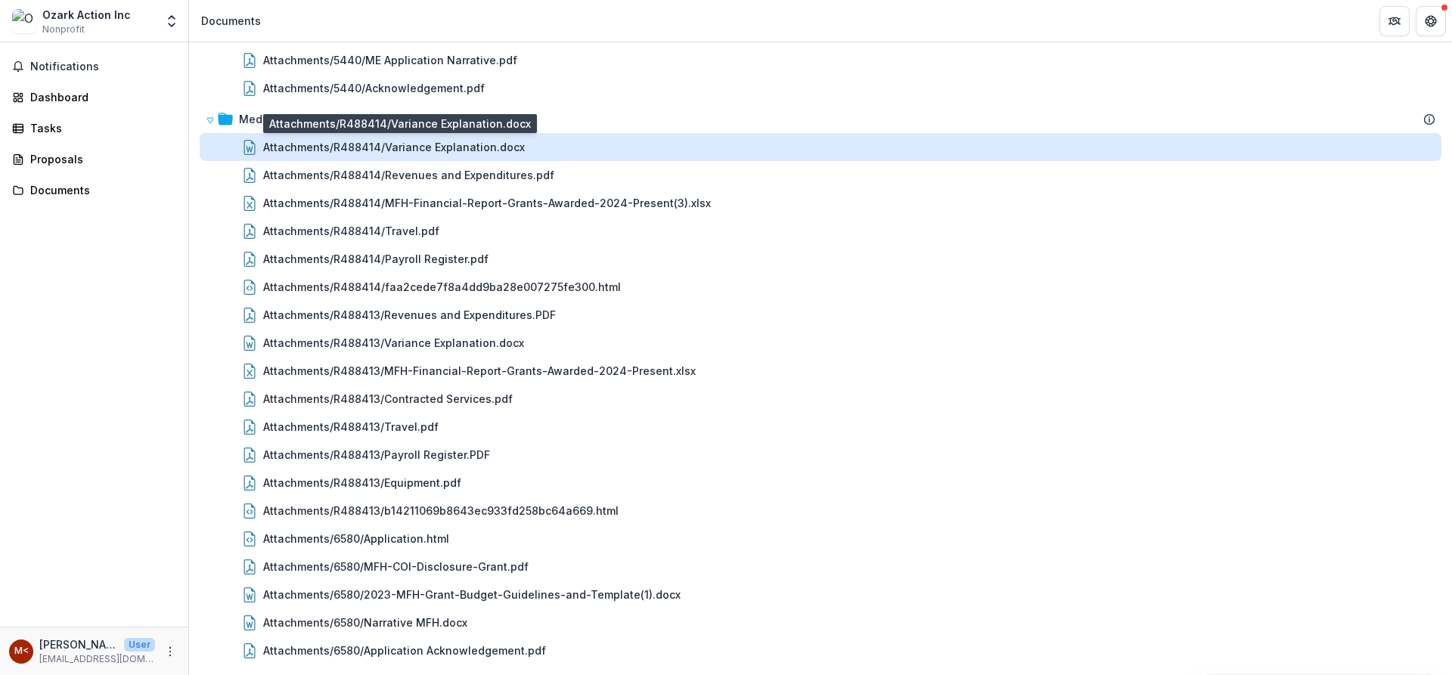
click at [414, 148] on div "Attachments/R488414/Variance Explanation.docx" at bounding box center [394, 147] width 262 height 16
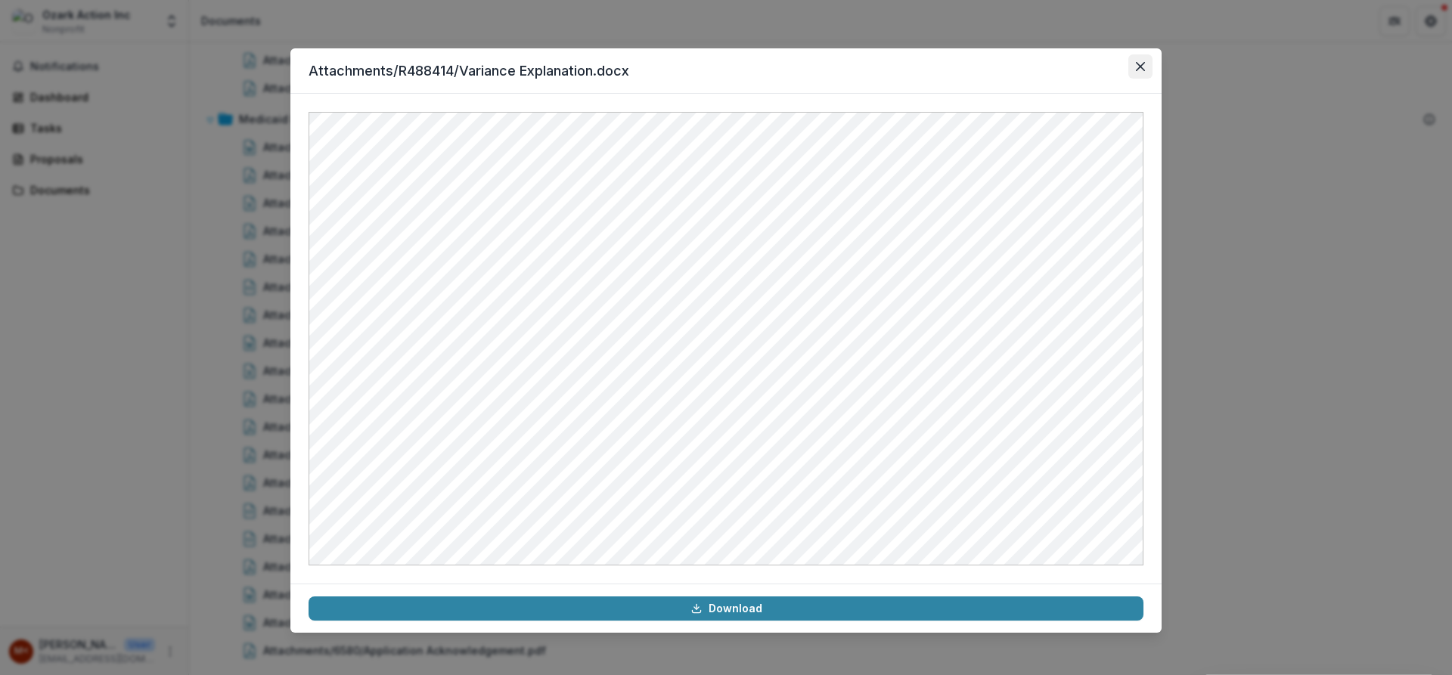
click at [1136, 65] on icon "Close" at bounding box center [1140, 66] width 9 height 9
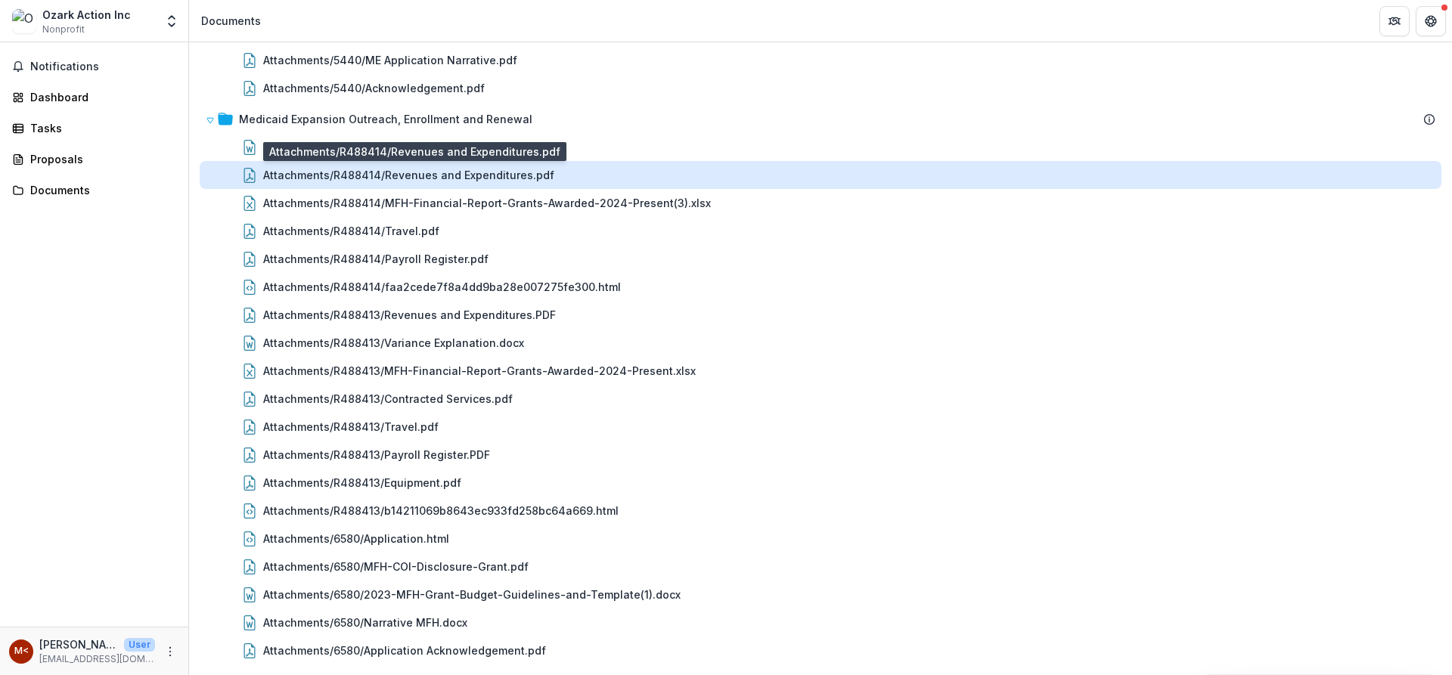
click at [416, 178] on div "Attachments/R488414/Revenues and Expenditures.pdf" at bounding box center [408, 175] width 291 height 16
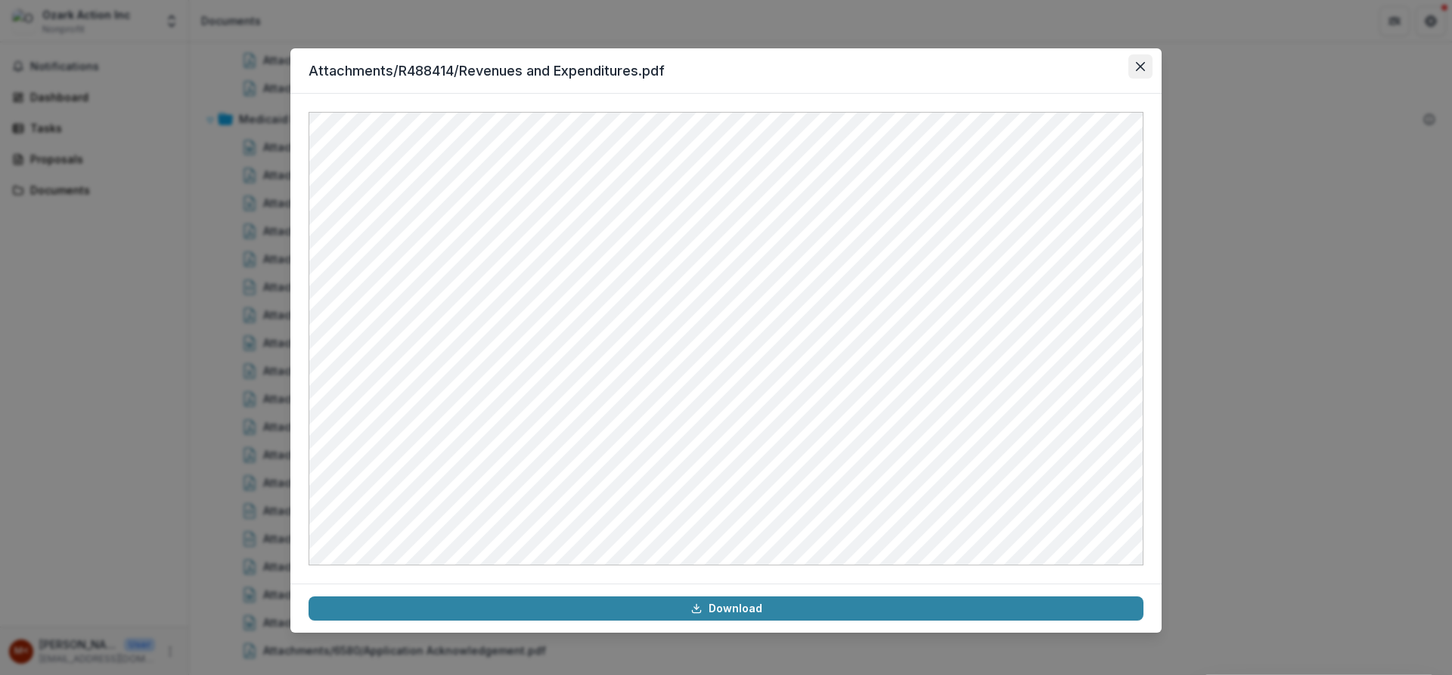
click at [1138, 64] on icon "Close" at bounding box center [1140, 66] width 9 height 9
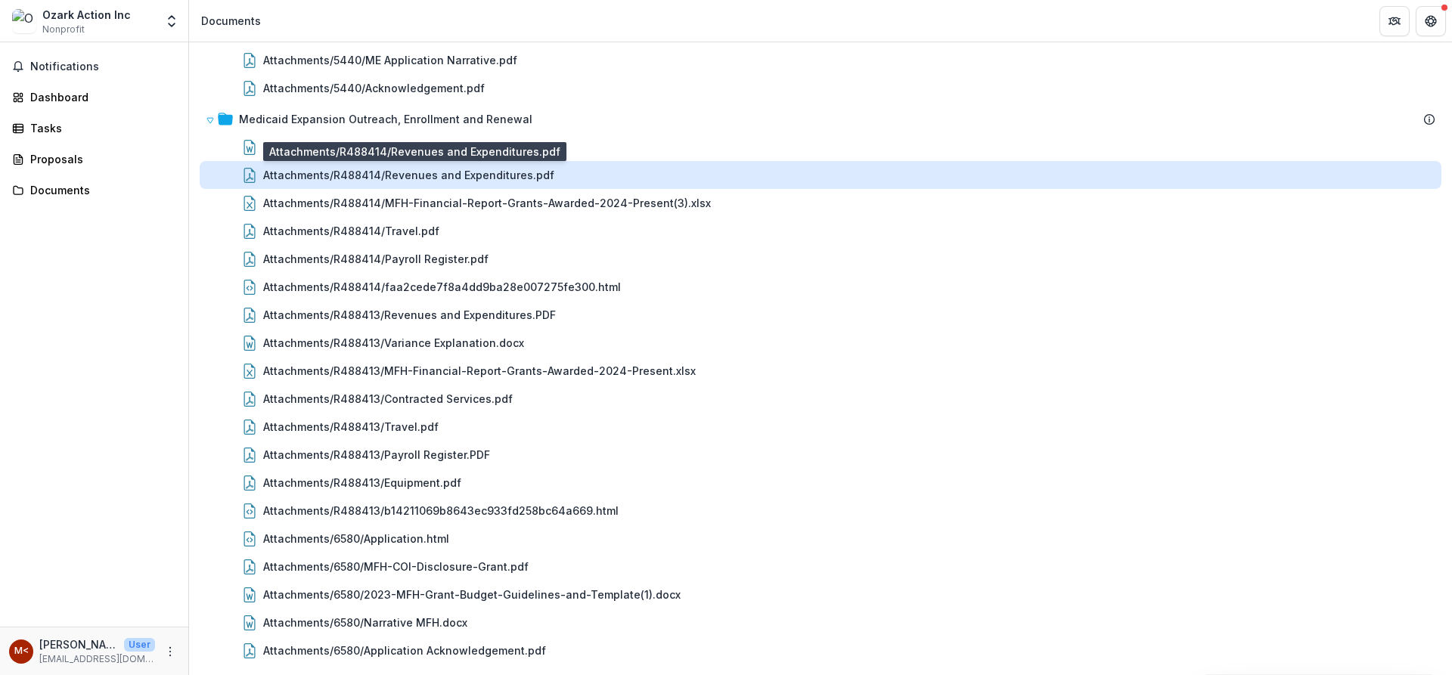
click at [370, 172] on div "Attachments/R488414/Revenues and Expenditures.pdf" at bounding box center [408, 175] width 291 height 16
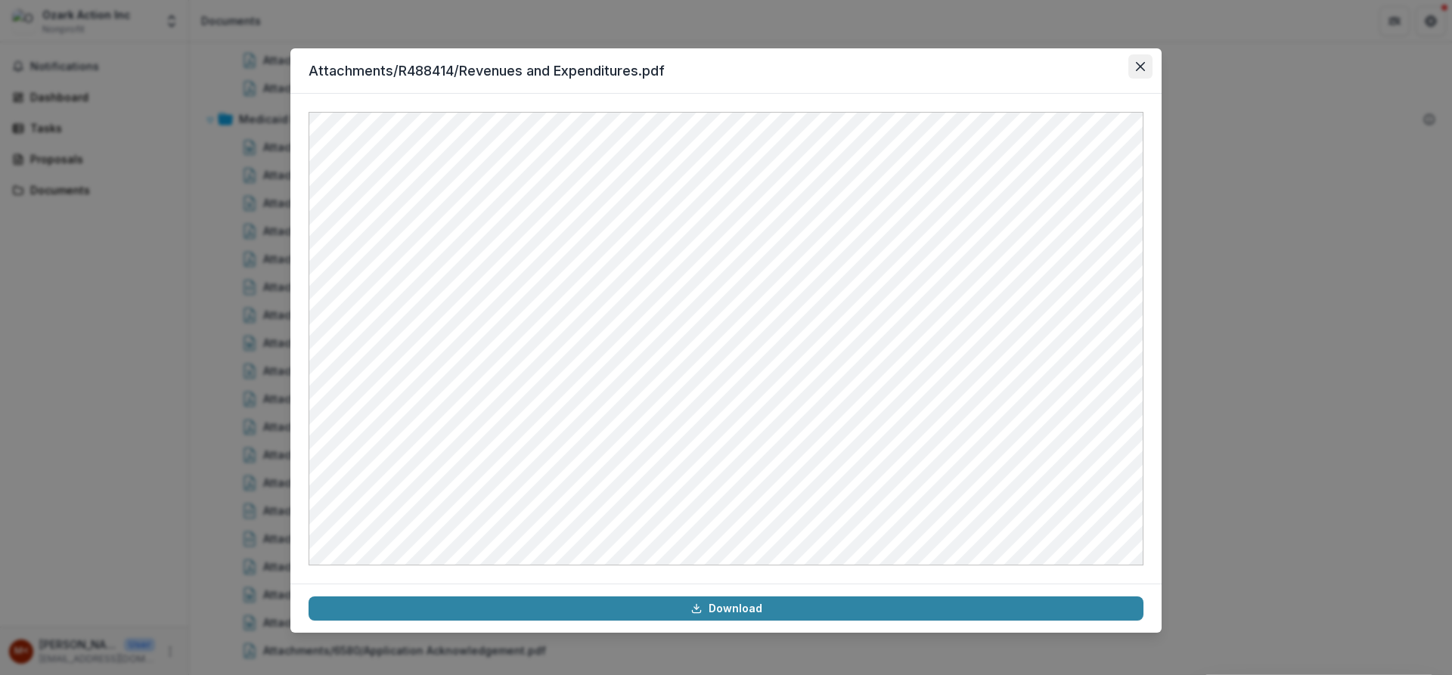
click at [1133, 72] on button "Close" at bounding box center [1140, 66] width 24 height 24
